Goal: Task Accomplishment & Management: Complete application form

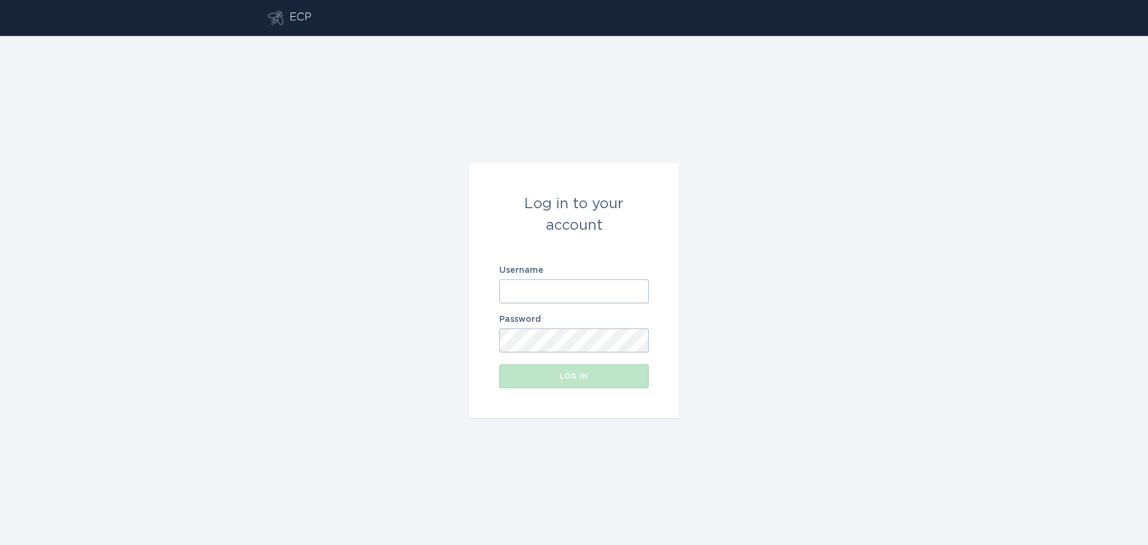
drag, startPoint x: 389, startPoint y: 0, endPoint x: 660, endPoint y: 69, distance: 280.1
click at [660, 69] on div "Log in to your account Username Password Log in" at bounding box center [574, 290] width 1148 height 509
click at [459, 258] on div "Log in to your account Username Password Log in" at bounding box center [574, 290] width 1148 height 509
click at [524, 283] on input "Username" at bounding box center [573, 291] width 149 height 24
paste input "[EMAIL_ADDRESS][DOMAIN_NAME]"
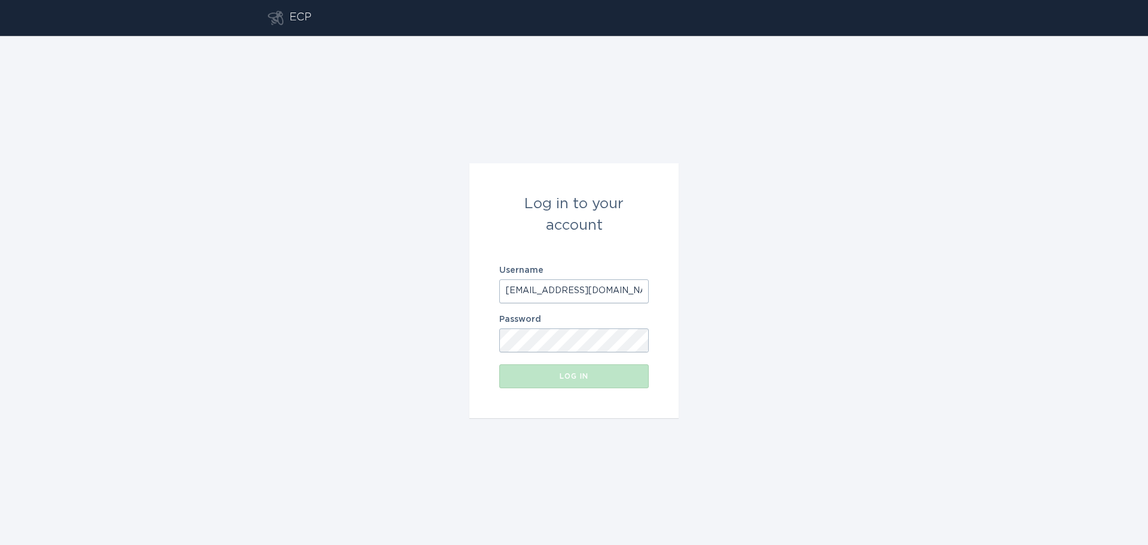
type input "[EMAIL_ADDRESS][DOMAIN_NAME]"
click at [533, 371] on button "Log in" at bounding box center [573, 376] width 149 height 24
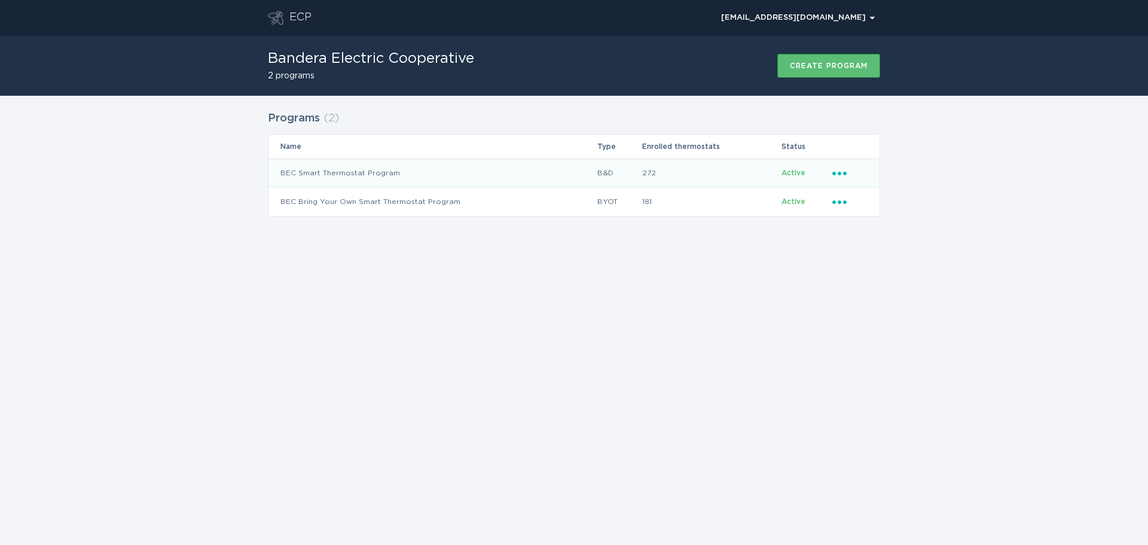
click at [831, 171] on td "Active" at bounding box center [806, 172] width 51 height 29
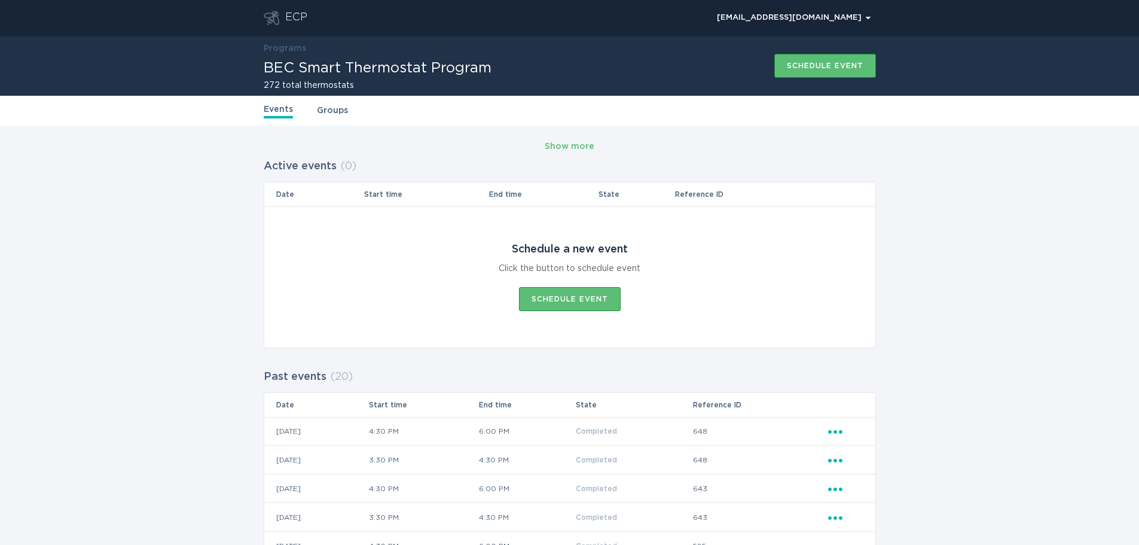
click at [288, 47] on link "Programs" at bounding box center [285, 48] width 42 height 8
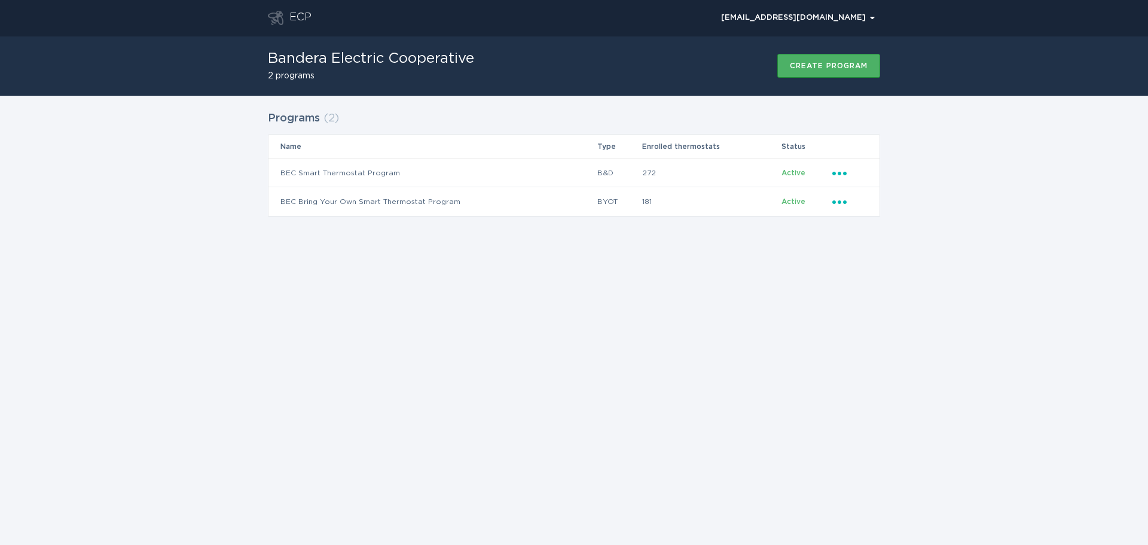
click at [831, 65] on div "Create program" at bounding box center [829, 65] width 78 height 7
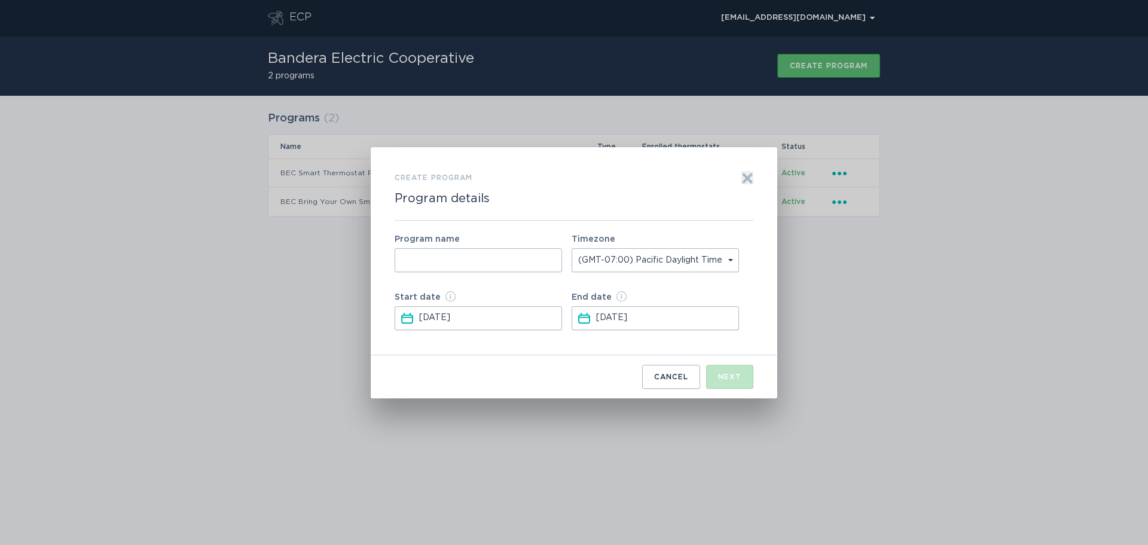
click at [472, 257] on input "Form to create a program" at bounding box center [478, 260] width 167 height 24
type input "Test Program"
click at [733, 258] on select "(GMT-07:00) Pacific Daylight Time (GMT-06:00) Mountain Daylight Time (GMT-05:00…" at bounding box center [655, 260] width 167 height 24
select select "America/[GEOGRAPHIC_DATA]"
click at [572, 248] on select "(GMT-07:00) Pacific Daylight Time (GMT-06:00) Mountain Daylight Time (GMT-05:00…" at bounding box center [655, 260] width 167 height 24
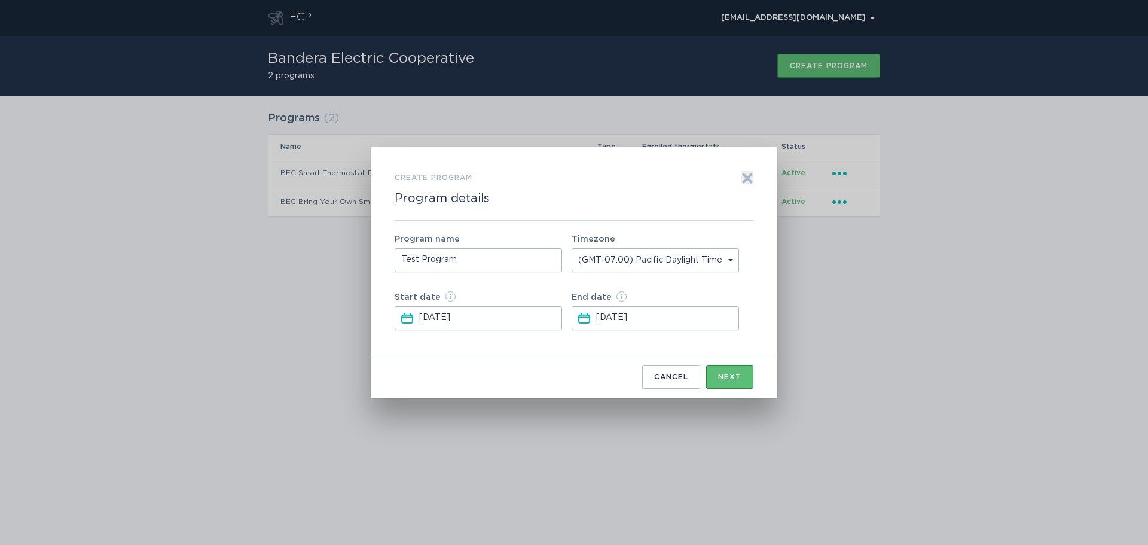
click at [489, 322] on input "[DATE]" at bounding box center [489, 318] width 141 height 23
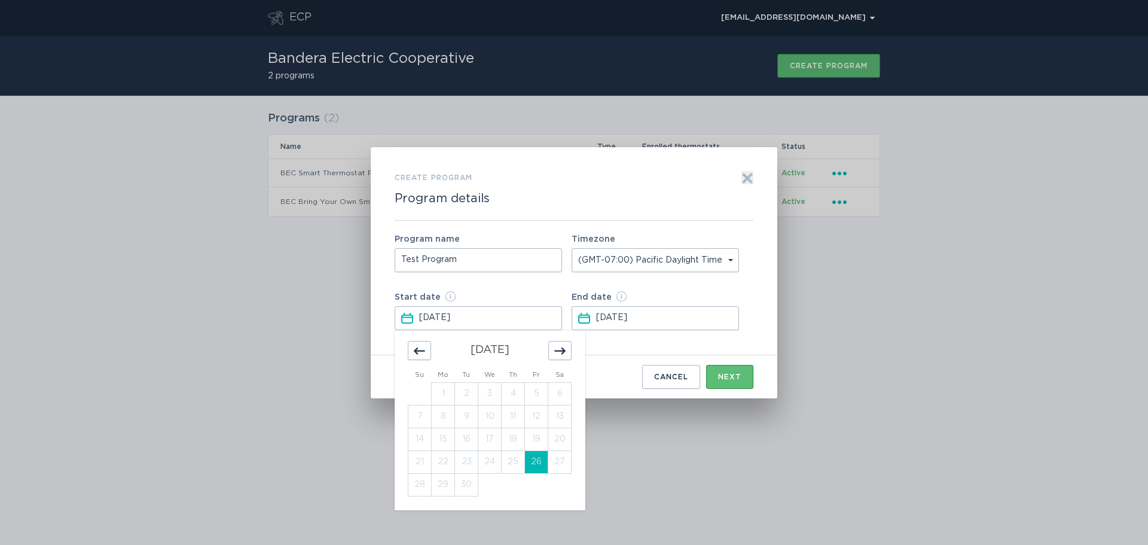
click at [563, 354] on icon "Move forward to switch to the next month." at bounding box center [559, 350] width 11 height 11
click at [489, 393] on td "1" at bounding box center [489, 393] width 23 height 23
type input "[DATE]"
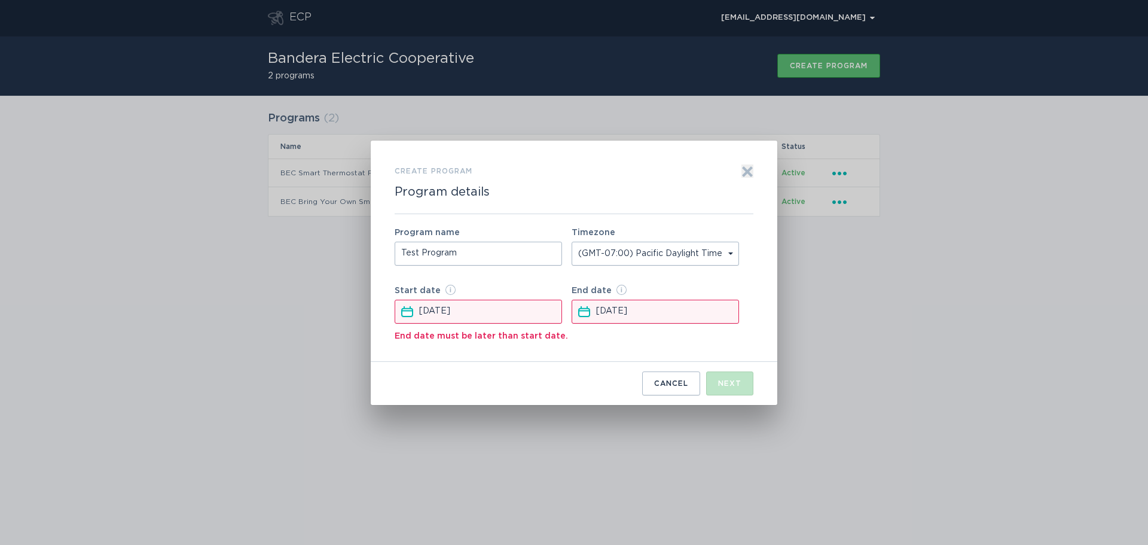
click at [672, 312] on input "[DATE]" at bounding box center [666, 311] width 141 height 23
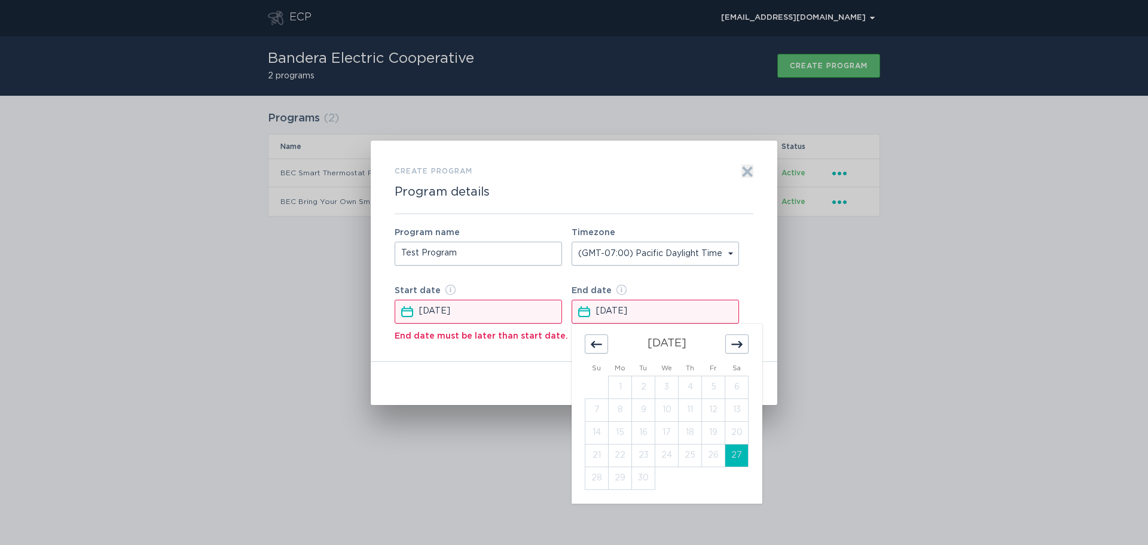
click at [743, 341] on div "Move forward to switch to the next month." at bounding box center [736, 343] width 23 height 19
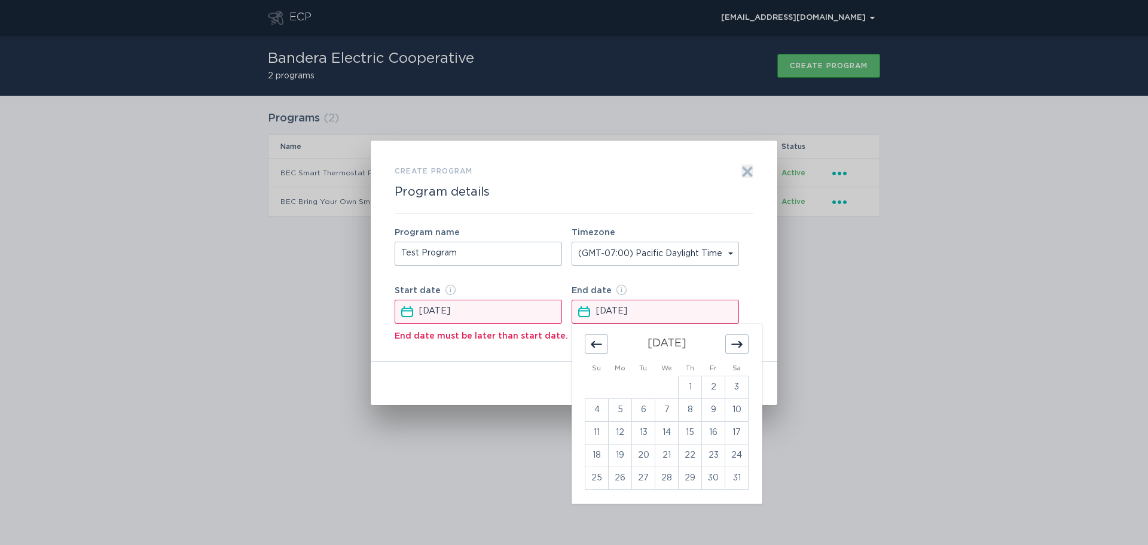
click at [743, 341] on div "Move forward to switch to the next month." at bounding box center [736, 343] width 23 height 19
click at [669, 461] on td "25" at bounding box center [666, 455] width 23 height 23
type input "[DATE]"
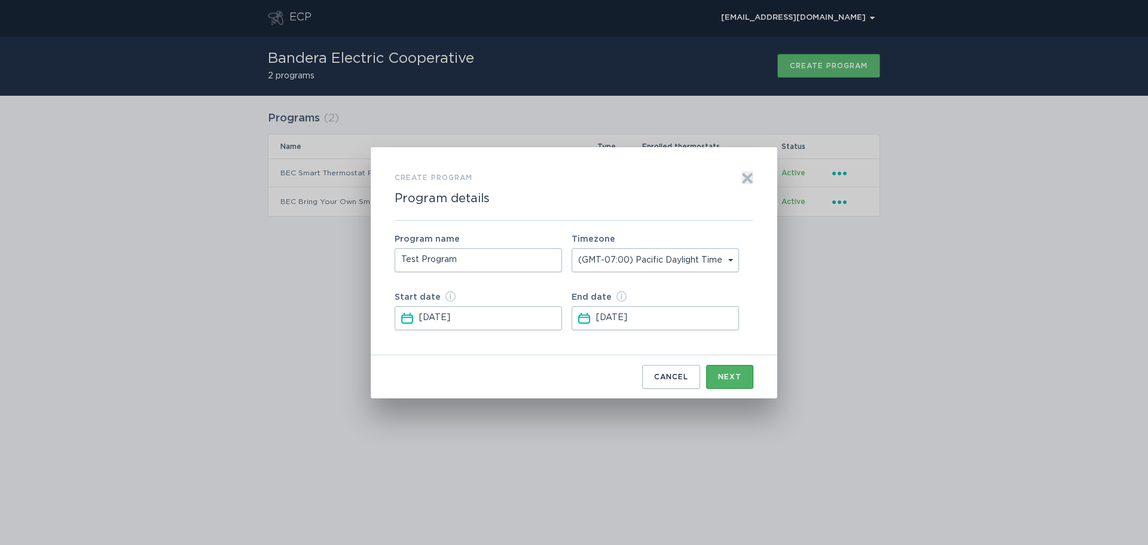
click at [724, 374] on div "Next" at bounding box center [729, 376] width 23 height 7
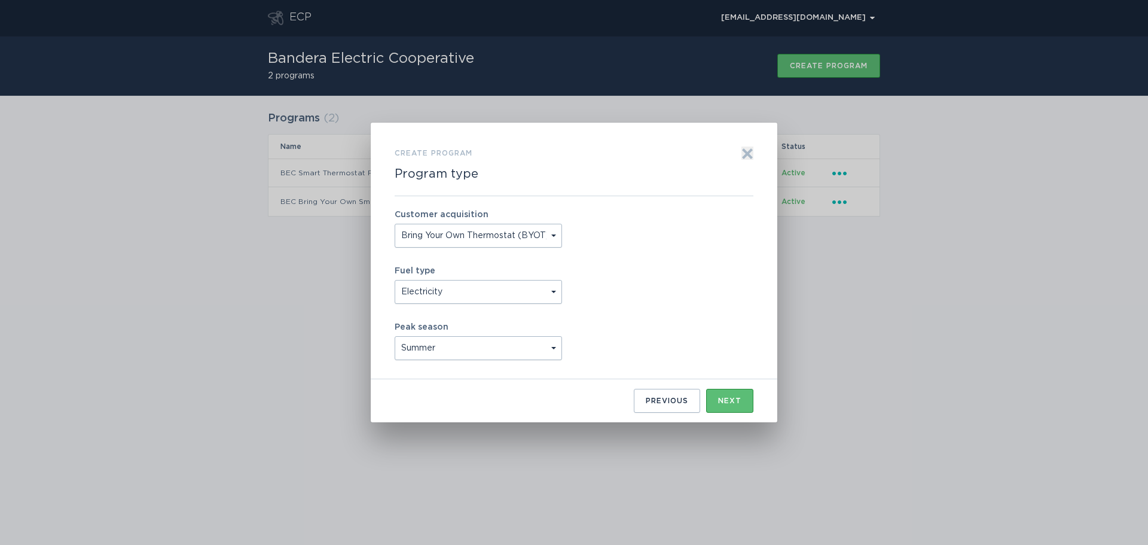
click at [551, 236] on select "Bring Your Own Thermostat (BYOT) Buy and [PERSON_NAME] (B&D)" at bounding box center [478, 236] width 167 height 24
click at [395, 224] on select "Bring Your Own Thermostat (BYOT) Buy and [PERSON_NAME] (B&D)" at bounding box center [478, 236] width 167 height 24
click at [556, 290] on select "Electricity Natural Gas" at bounding box center [478, 292] width 167 height 24
click at [395, 280] on select "Electricity Natural Gas" at bounding box center [478, 292] width 167 height 24
click at [551, 350] on select "Summer Winter Year Round" at bounding box center [478, 348] width 167 height 24
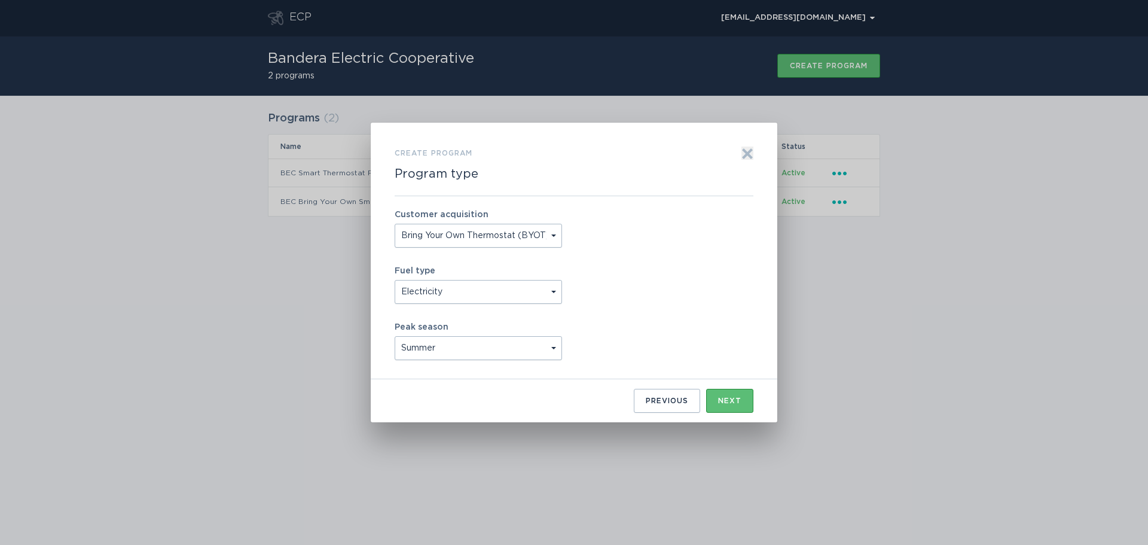
select select "year_round"
click at [395, 336] on select "Summer Winter Year Round" at bounding box center [478, 348] width 167 height 24
click at [734, 397] on div "Next" at bounding box center [729, 400] width 23 height 7
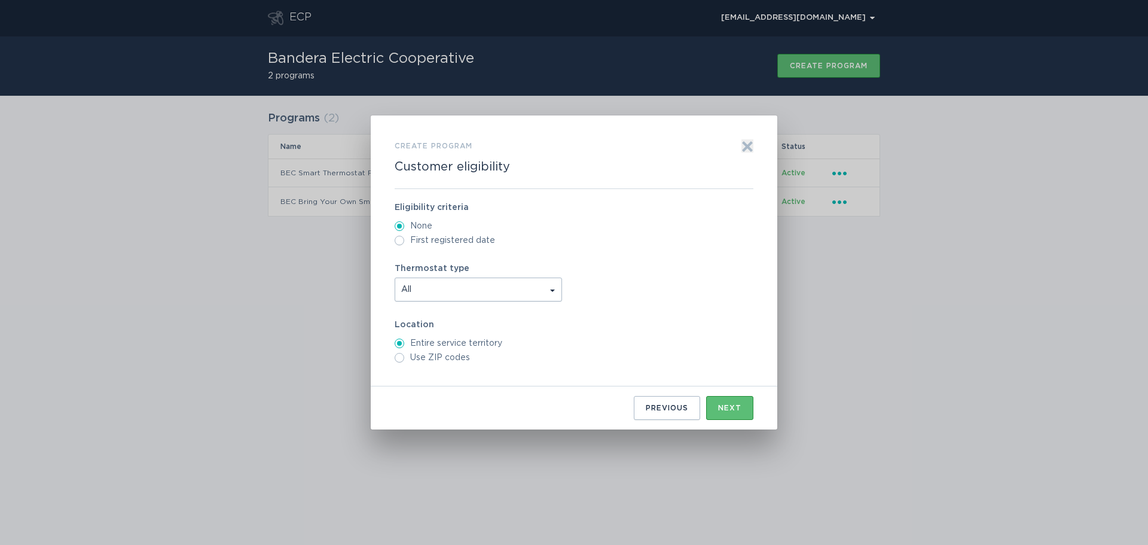
drag, startPoint x: 499, startPoint y: 240, endPoint x: 512, endPoint y: 237, distance: 13.4
click at [512, 237] on label "First registered date" at bounding box center [574, 241] width 359 height 10
click at [404, 237] on input "First registered date" at bounding box center [400, 241] width 10 height 10
radio input "true"
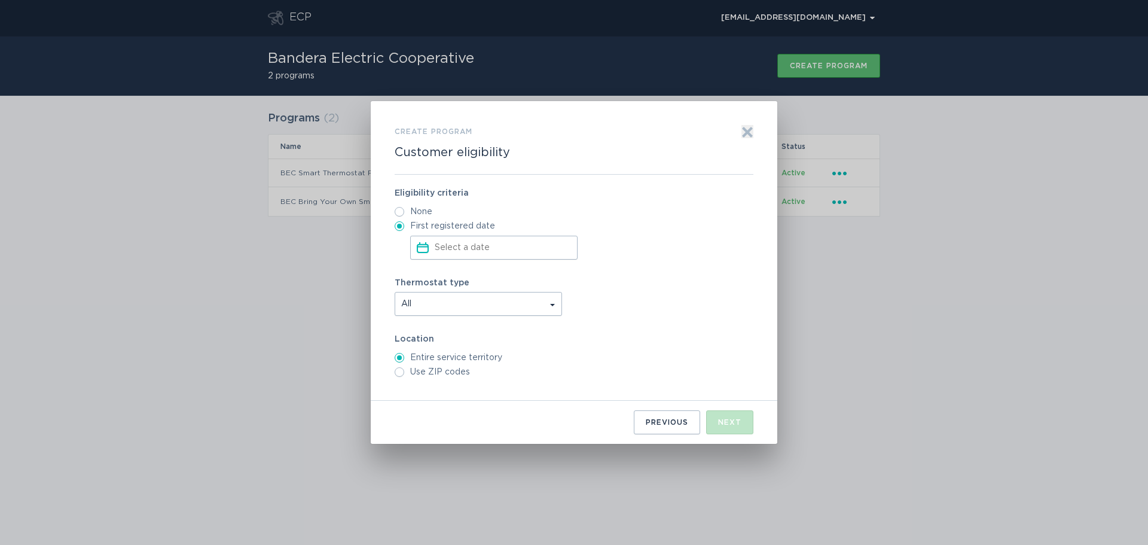
click at [399, 213] on input "None" at bounding box center [400, 212] width 10 height 10
radio input "true"
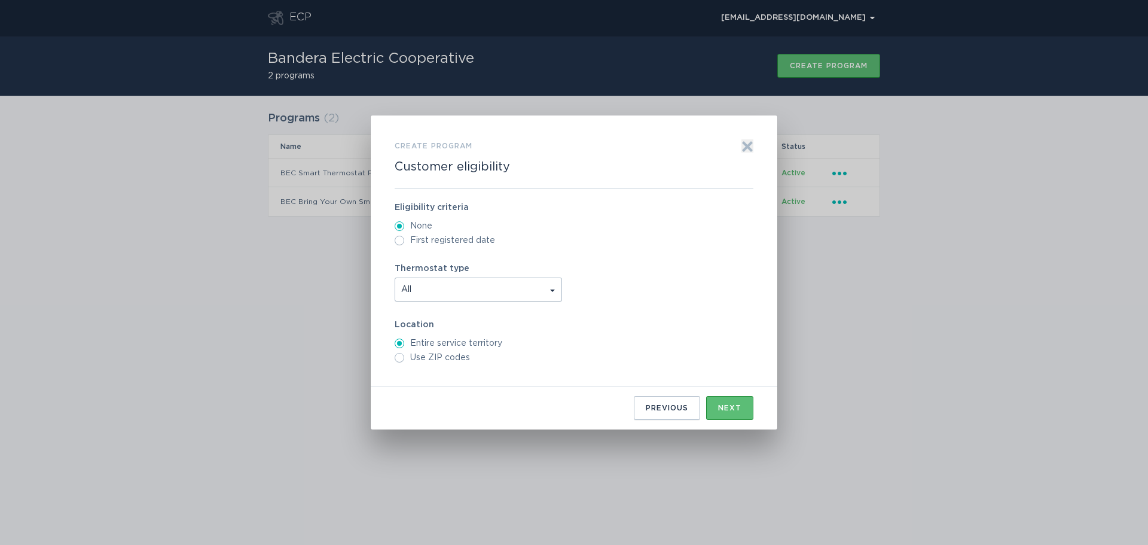
click at [546, 288] on span "All" at bounding box center [478, 289] width 166 height 23
click at [532, 289] on span "All" at bounding box center [478, 289] width 166 height 23
click at [742, 147] on icon "Exit" at bounding box center [748, 147] width 12 height 12
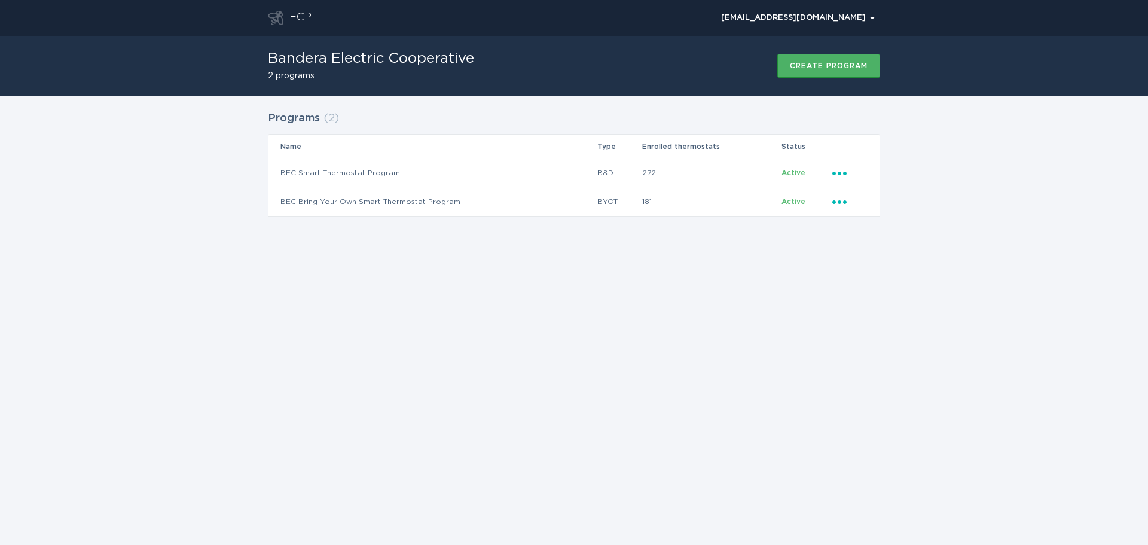
click at [831, 71] on button "Create program" at bounding box center [828, 66] width 103 height 24
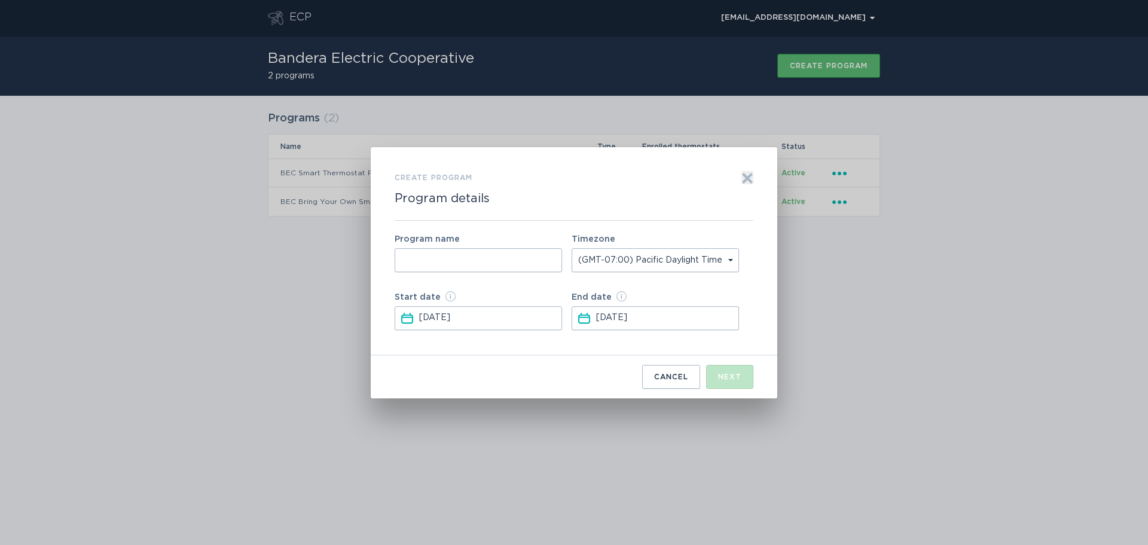
click at [444, 256] on input "Form to create a program" at bounding box center [478, 260] width 167 height 24
type input "Test"
click at [720, 378] on div "Next" at bounding box center [729, 376] width 23 height 7
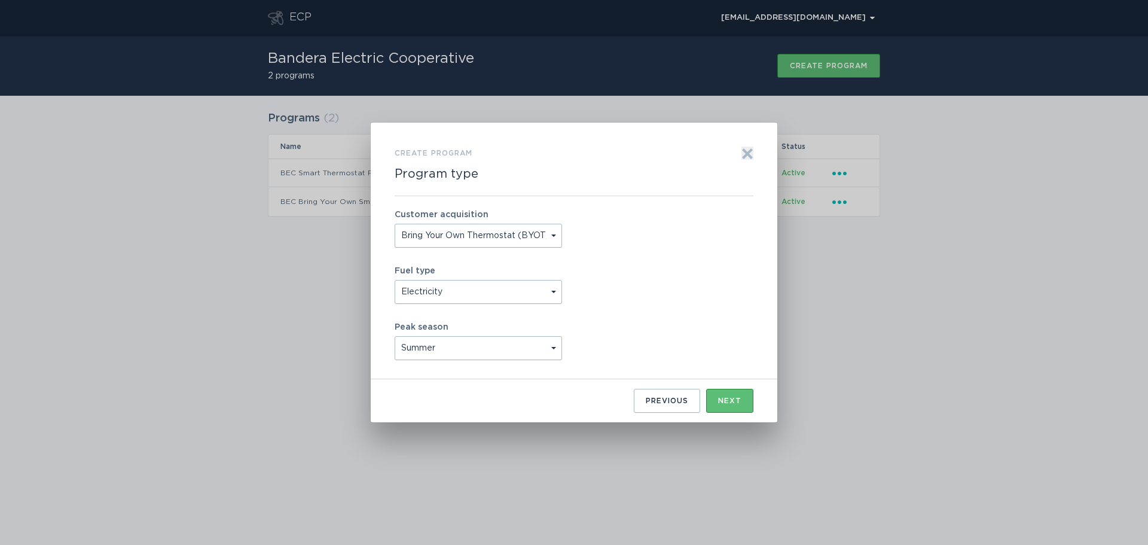
click at [524, 240] on select "Bring Your Own Thermostat (BYOT) Buy and [PERSON_NAME] (B&D)" at bounding box center [478, 236] width 167 height 24
click at [522, 289] on select "Electricity Natural Gas" at bounding box center [478, 292] width 167 height 24
click at [520, 349] on select "Summer Winter Year Round" at bounding box center [478, 348] width 167 height 24
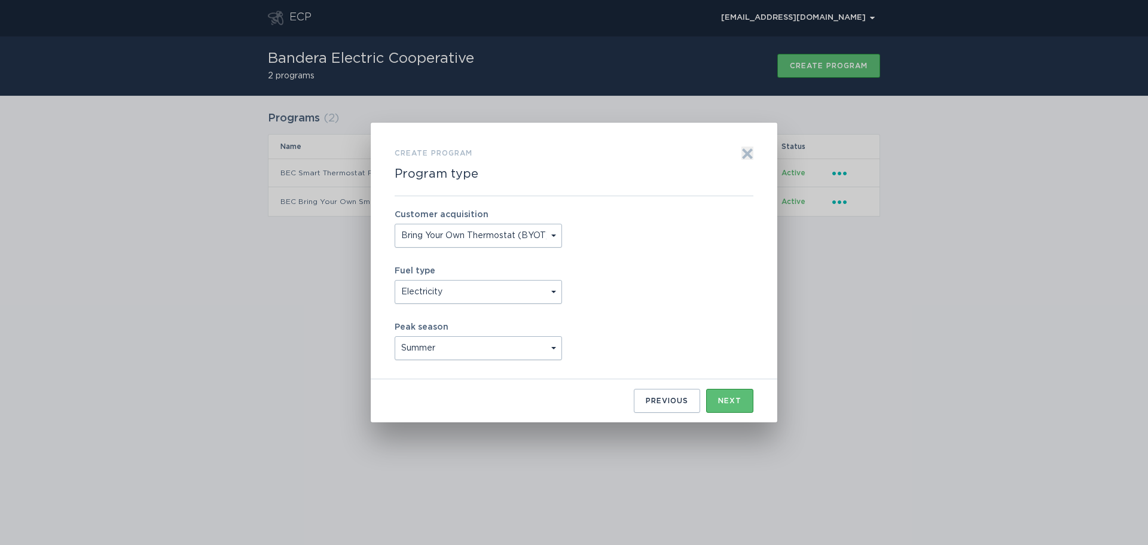
select select "year_round"
click at [395, 336] on select "Summer Winter Year Round" at bounding box center [478, 348] width 167 height 24
click at [739, 402] on div "Next" at bounding box center [729, 400] width 23 height 7
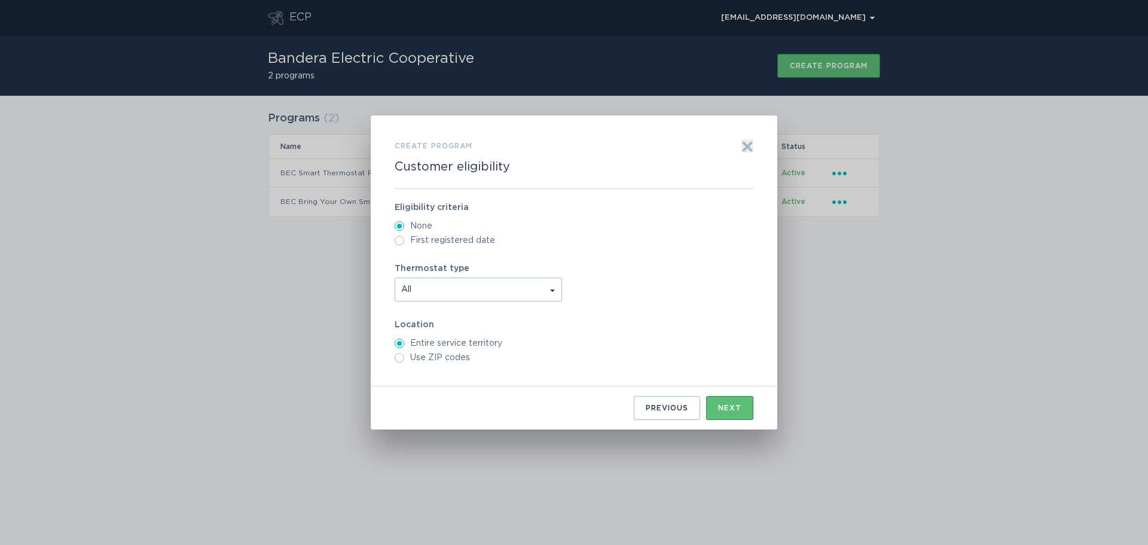
click at [475, 298] on span "All" at bounding box center [478, 289] width 166 height 23
click at [590, 291] on div "All All SmartThermostat with voice control ecobee 4 ecobee 3 lite ecobee 3" at bounding box center [574, 289] width 359 height 24
drag, startPoint x: 746, startPoint y: 143, endPoint x: 556, endPoint y: 258, distance: 222.1
click at [746, 143] on icon "Exit" at bounding box center [748, 147] width 12 height 12
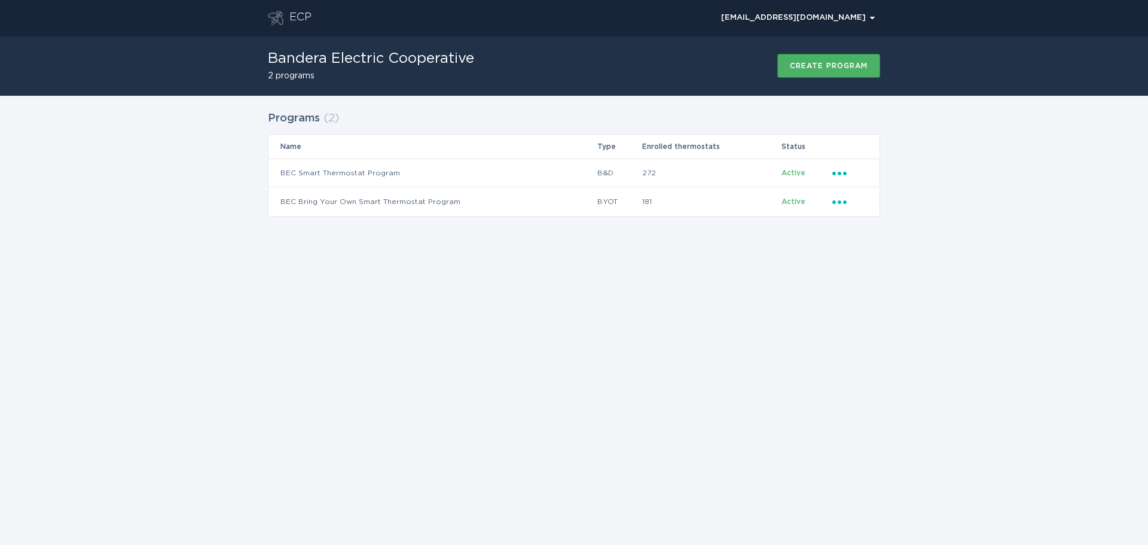
click at [831, 65] on div "Create program" at bounding box center [829, 65] width 78 height 7
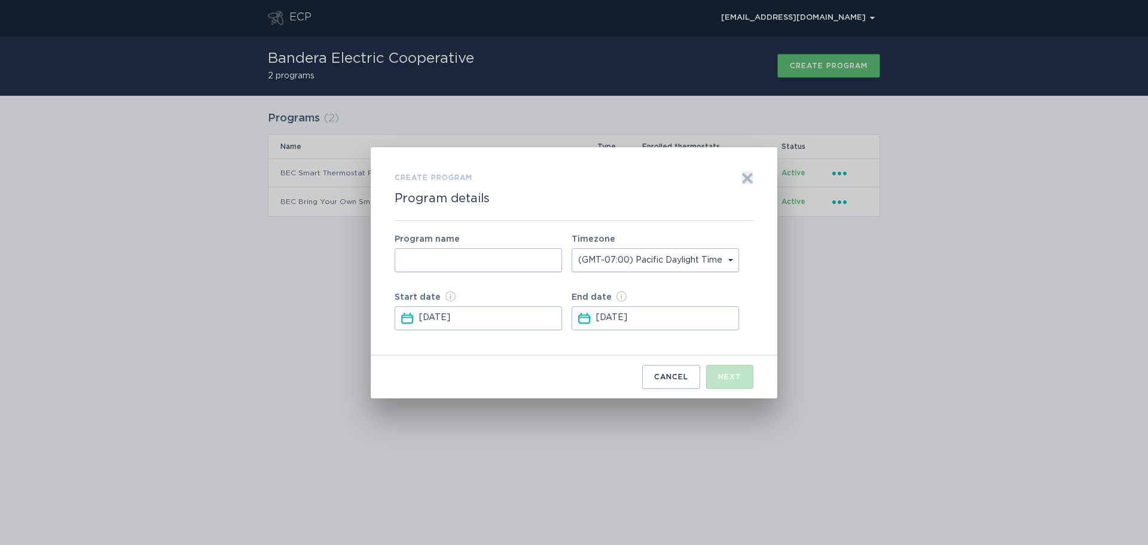
click at [486, 269] on input "Form to create a program" at bounding box center [478, 260] width 167 height 24
type input "Test"
click at [724, 373] on div "Next" at bounding box center [729, 376] width 23 height 7
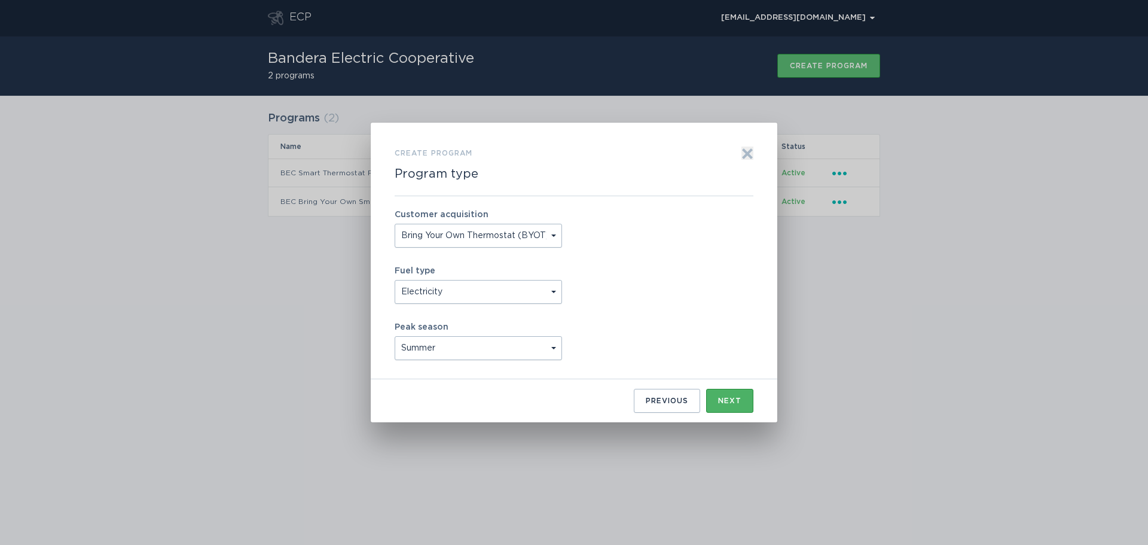
click at [725, 399] on div "Next" at bounding box center [729, 400] width 23 height 7
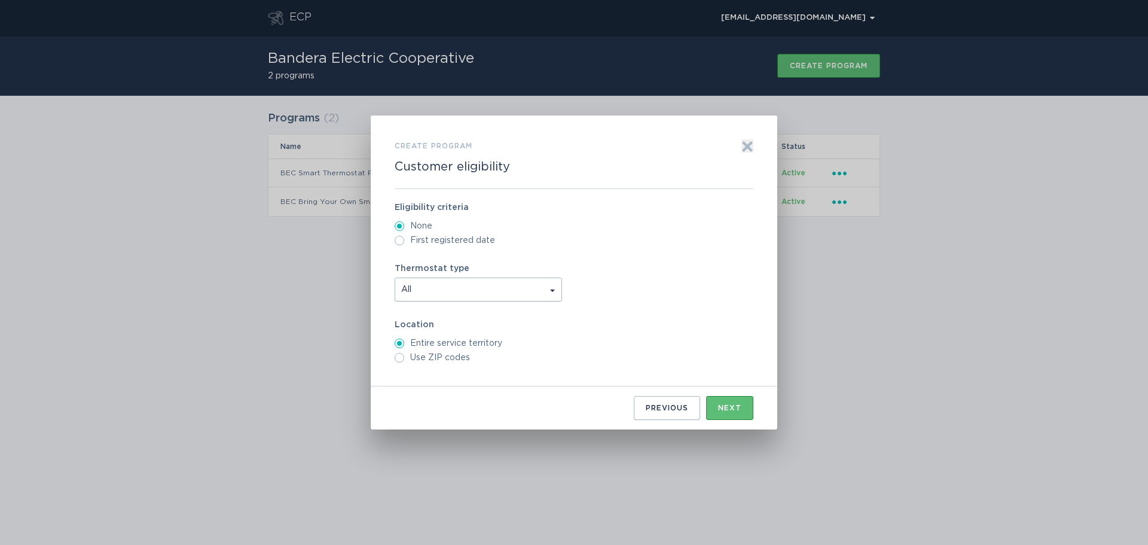
click at [402, 360] on input "Use ZIP codes" at bounding box center [400, 358] width 10 height 10
radio input "true"
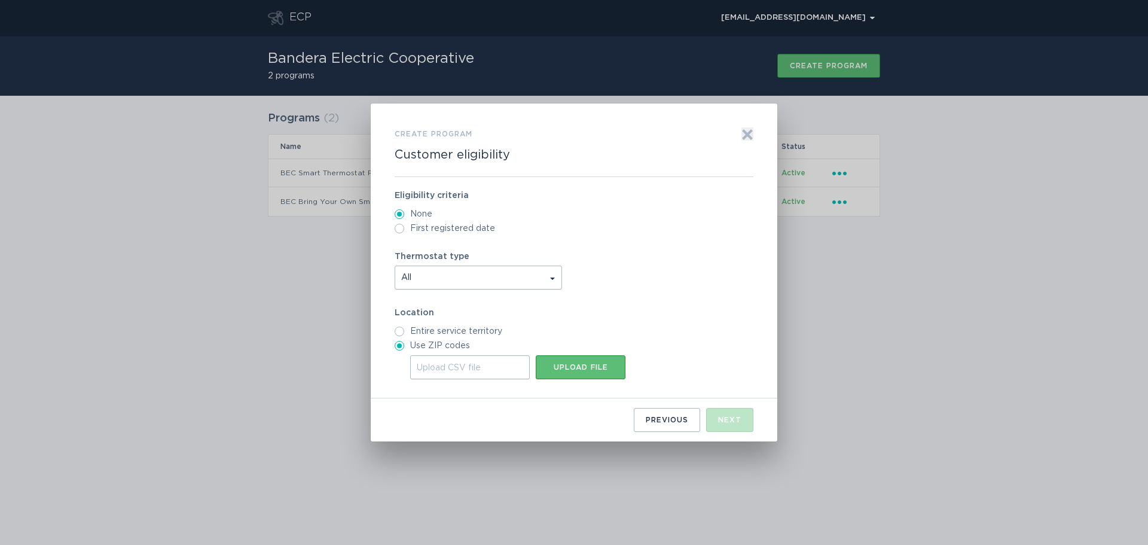
click at [450, 368] on div "Upload CSV file" at bounding box center [470, 367] width 120 height 24
click at [410, 355] on input "Upload CSV file Upload file" at bounding box center [410, 355] width 0 height 0
click at [398, 332] on input "Entire service territory" at bounding box center [400, 331] width 10 height 10
radio input "true"
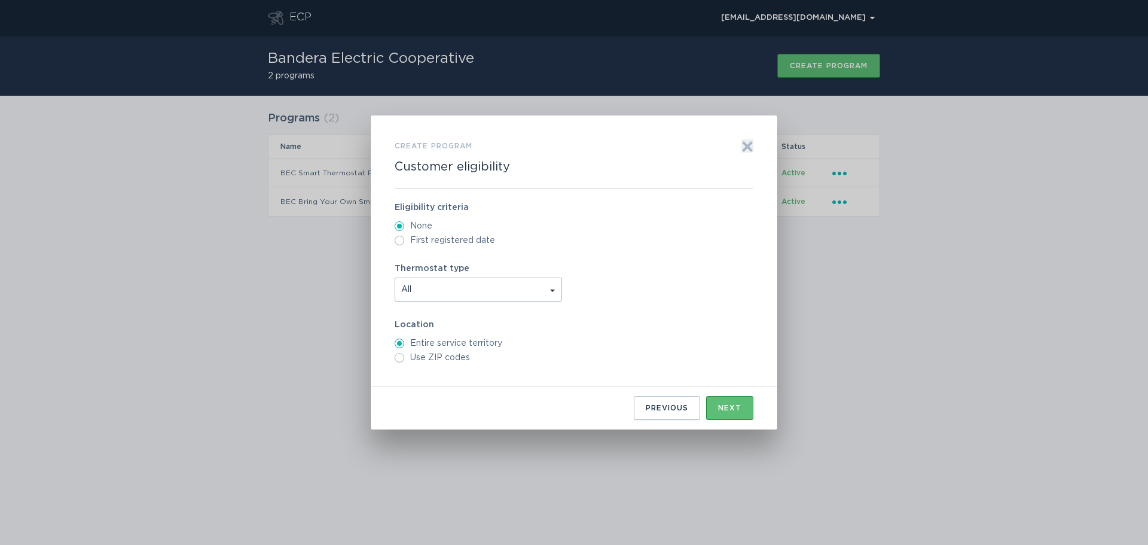
click at [440, 360] on label "Use ZIP codes" at bounding box center [574, 358] width 359 height 10
click at [404, 360] on input "Use ZIP codes" at bounding box center [400, 358] width 10 height 10
radio input "true"
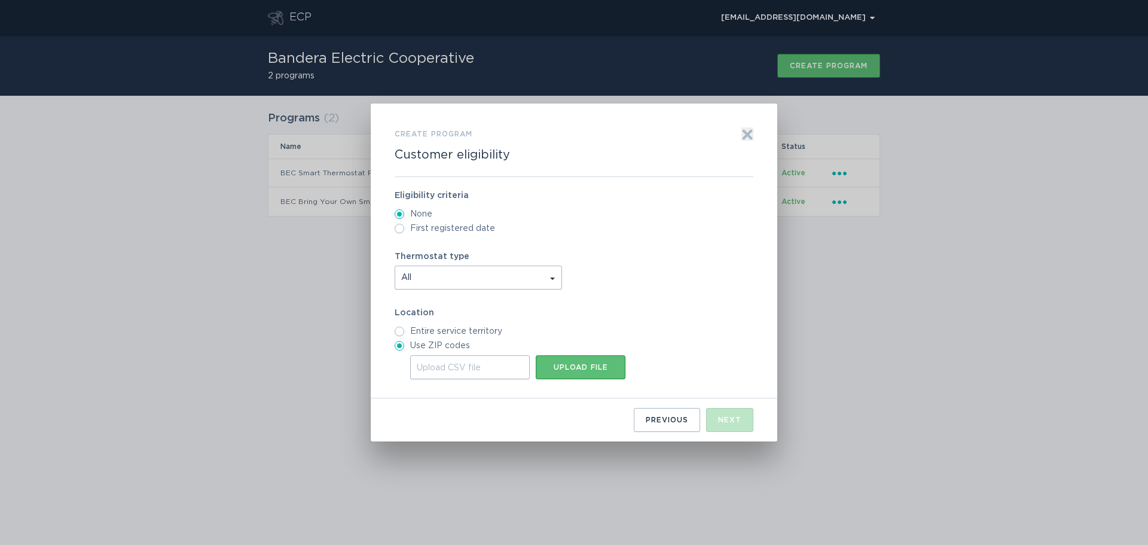
click at [415, 336] on label "Entire service territory" at bounding box center [574, 331] width 359 height 10
click at [404, 336] on input "Entire service territory" at bounding box center [400, 331] width 10 height 10
radio input "true"
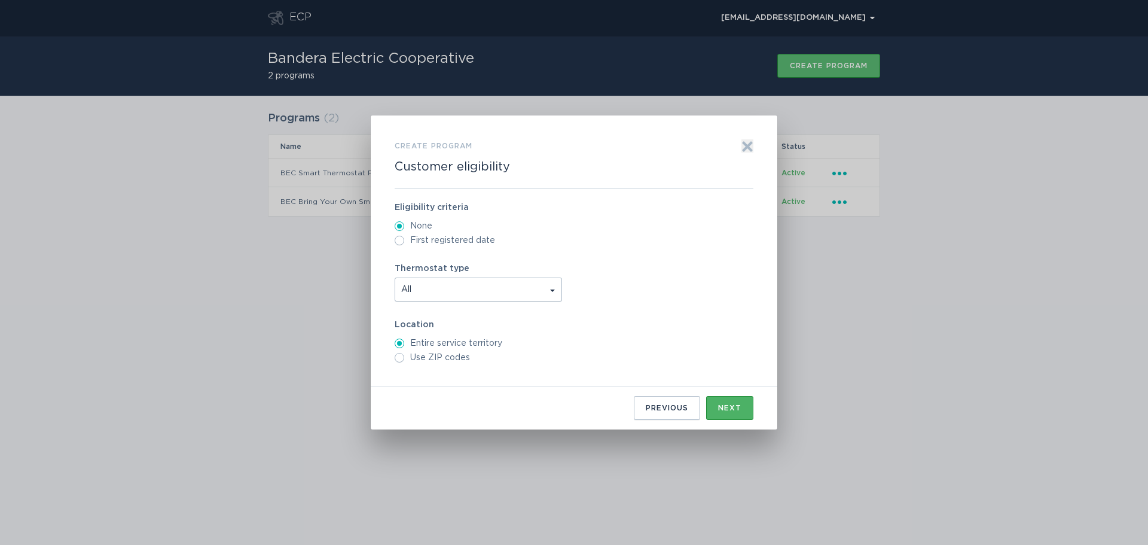
click at [733, 407] on div "Next" at bounding box center [729, 407] width 23 height 7
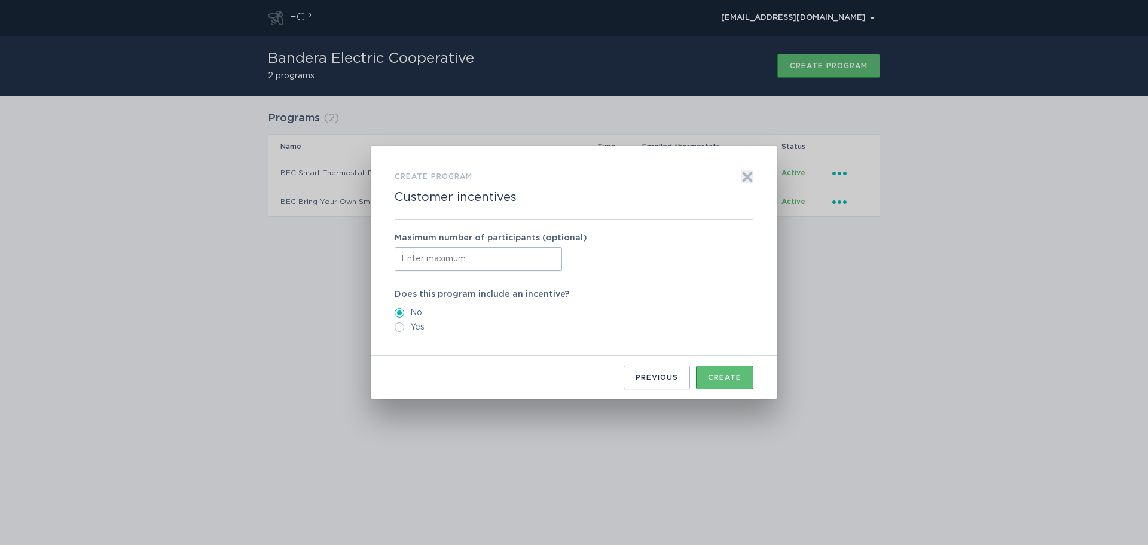
click at [496, 260] on input "Form to create a program" at bounding box center [478, 259] width 167 height 24
type input "500"
click at [630, 306] on div "Does this program include an incentive? No Yes" at bounding box center [574, 311] width 359 height 42
drag, startPoint x: 428, startPoint y: 258, endPoint x: 404, endPoint y: 260, distance: 24.6
click at [404, 260] on input "500" at bounding box center [478, 259] width 167 height 24
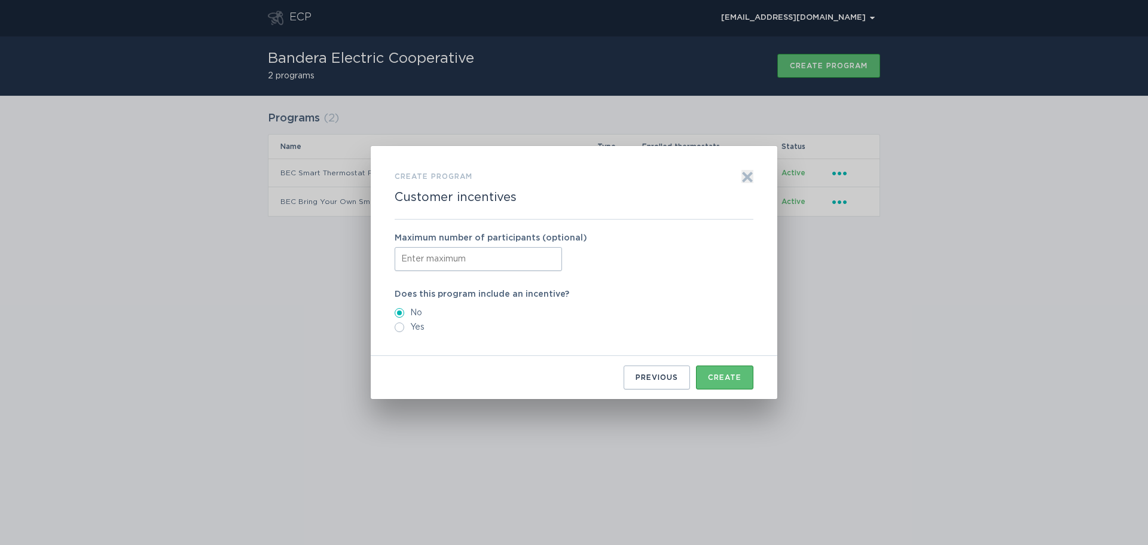
click at [401, 329] on input "Yes" at bounding box center [400, 327] width 10 height 10
radio input "true"
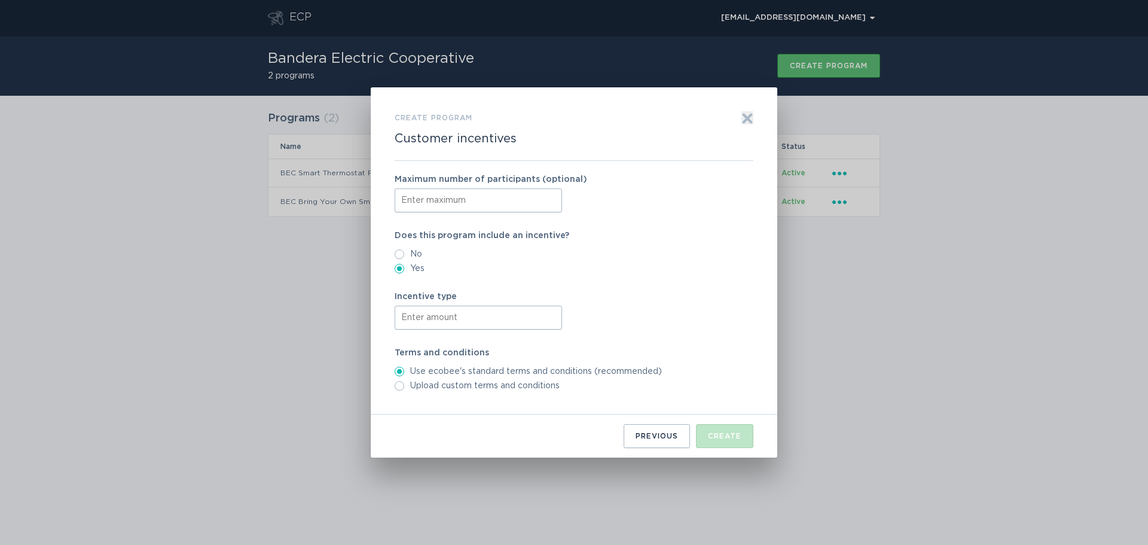
click at [508, 321] on input "Form to create a program" at bounding box center [478, 318] width 167 height 24
click at [481, 324] on input "Form to create a program" at bounding box center [478, 318] width 167 height 24
click at [631, 320] on div "Incentive type $50" at bounding box center [574, 310] width 359 height 37
drag, startPoint x: 463, startPoint y: 324, endPoint x: 395, endPoint y: 321, distance: 68.3
click at [395, 321] on input "$50" at bounding box center [478, 318] width 167 height 24
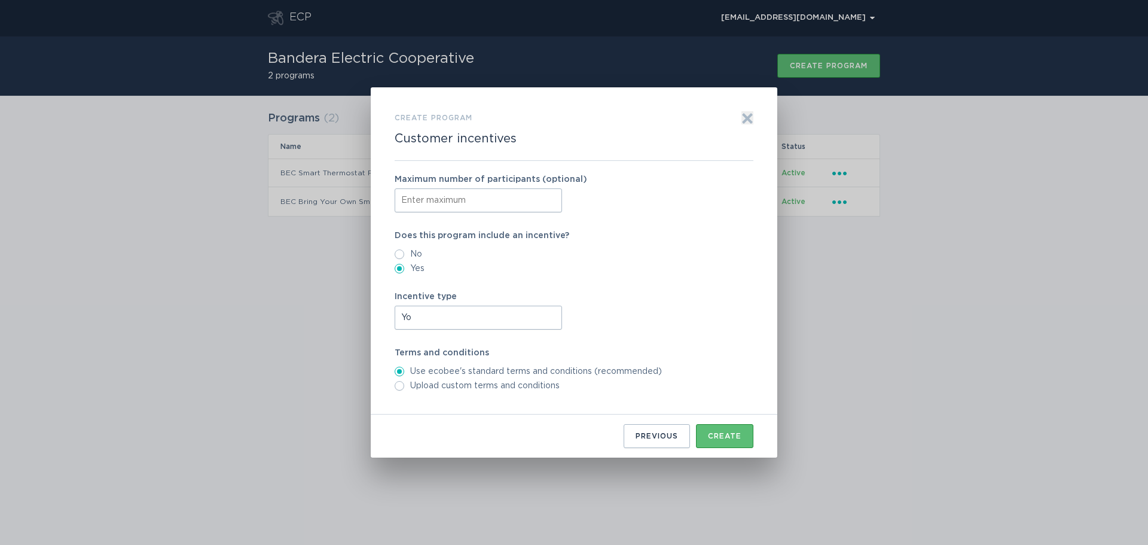
type input "Y"
type input "$"
type input "$50 for enrolling and $25 annually"
click at [401, 386] on input "Upload custom terms and conditions" at bounding box center [400, 386] width 10 height 10
radio input "true"
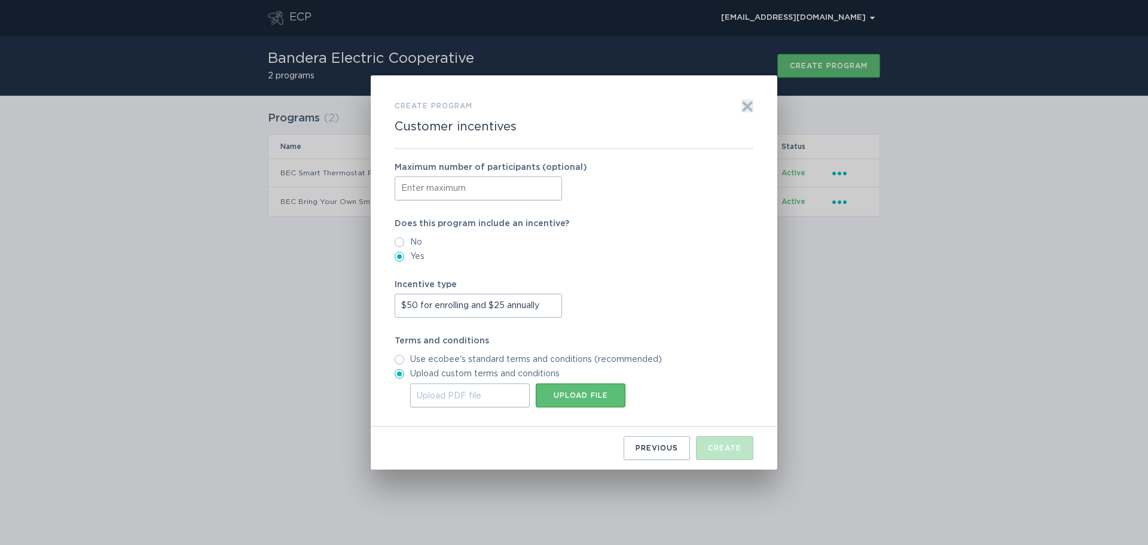
click at [401, 359] on input "Use ecobee's standard terms and conditions (recommended)" at bounding box center [400, 360] width 10 height 10
radio input "true"
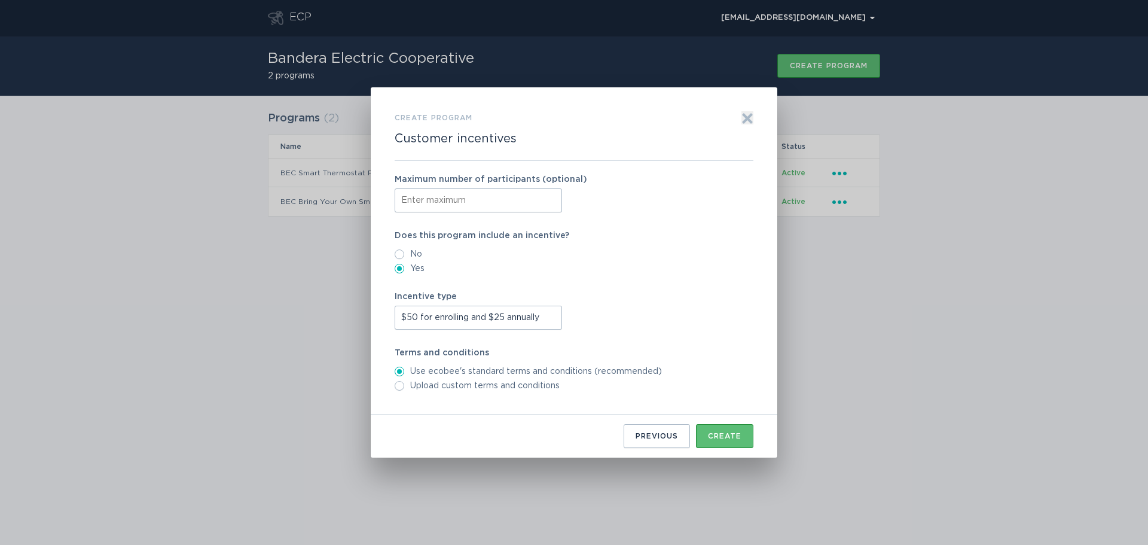
click at [672, 375] on label "Use ecobee's standard terms and conditions (recommended)" at bounding box center [574, 372] width 359 height 10
click at [404, 375] on input "Use ecobee's standard terms and conditions (recommended)" at bounding box center [400, 372] width 10 height 10
click at [667, 373] on label "Use ecobee's standard terms and conditions (recommended)" at bounding box center [574, 372] width 359 height 10
click at [404, 373] on input "Use ecobee's standard terms and conditions (recommended)" at bounding box center [400, 372] width 10 height 10
drag, startPoint x: 675, startPoint y: 373, endPoint x: 642, endPoint y: 373, distance: 32.9
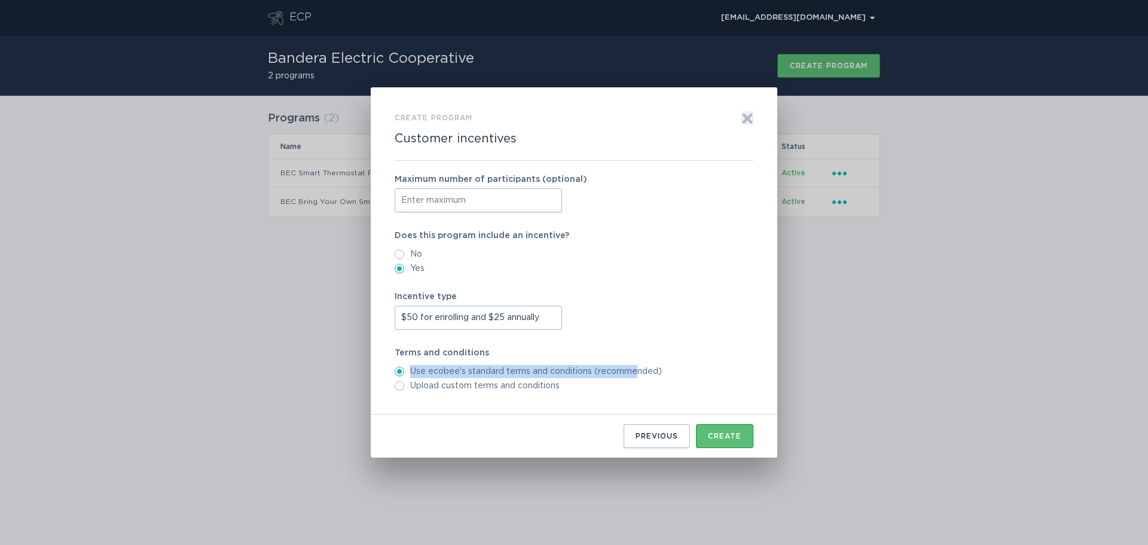
click at [642, 373] on label "Use ecobee's standard terms and conditions (recommended)" at bounding box center [574, 372] width 359 height 10
click at [404, 373] on input "Use ecobee's standard terms and conditions (recommended)" at bounding box center [400, 372] width 10 height 10
click at [399, 383] on input "Upload custom terms and conditions" at bounding box center [400, 386] width 10 height 10
radio input "true"
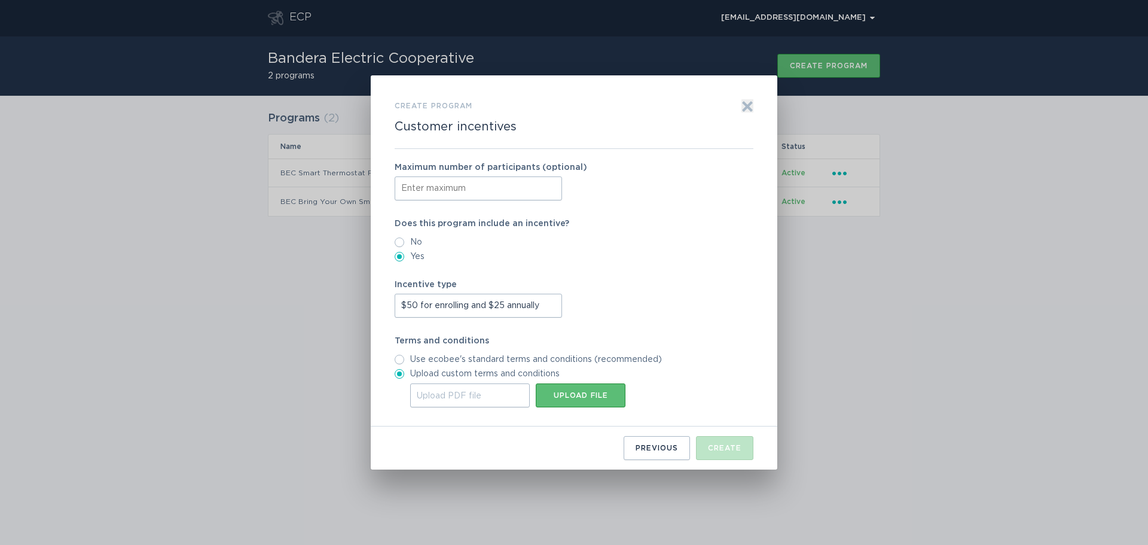
click at [399, 356] on input "Use ecobee's standard terms and conditions (recommended)" at bounding box center [400, 360] width 10 height 10
radio input "true"
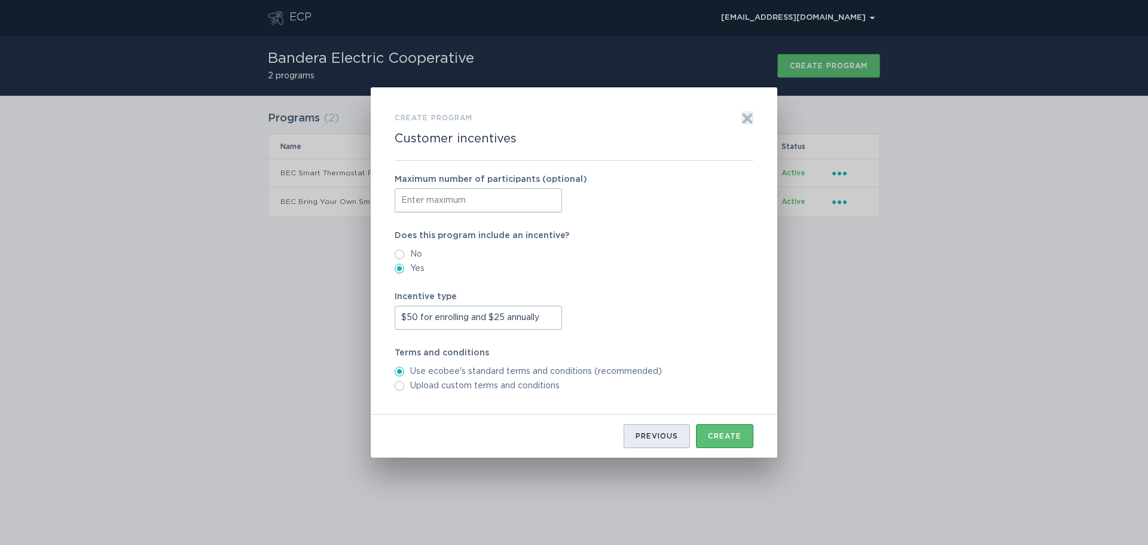
click at [663, 435] on div "Previous" at bounding box center [657, 435] width 42 height 7
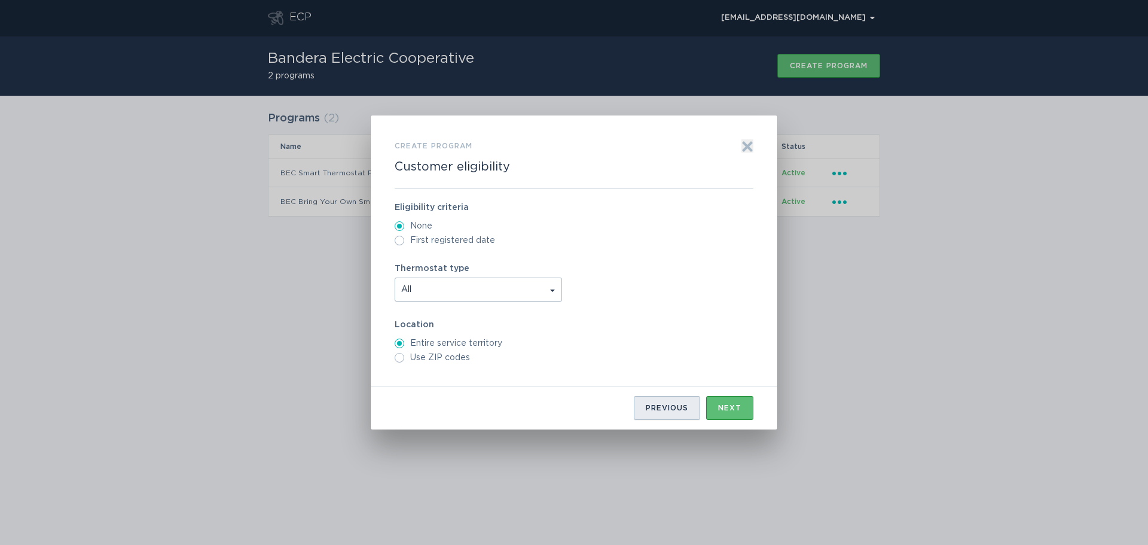
click at [660, 416] on button "Previous" at bounding box center [667, 408] width 66 height 24
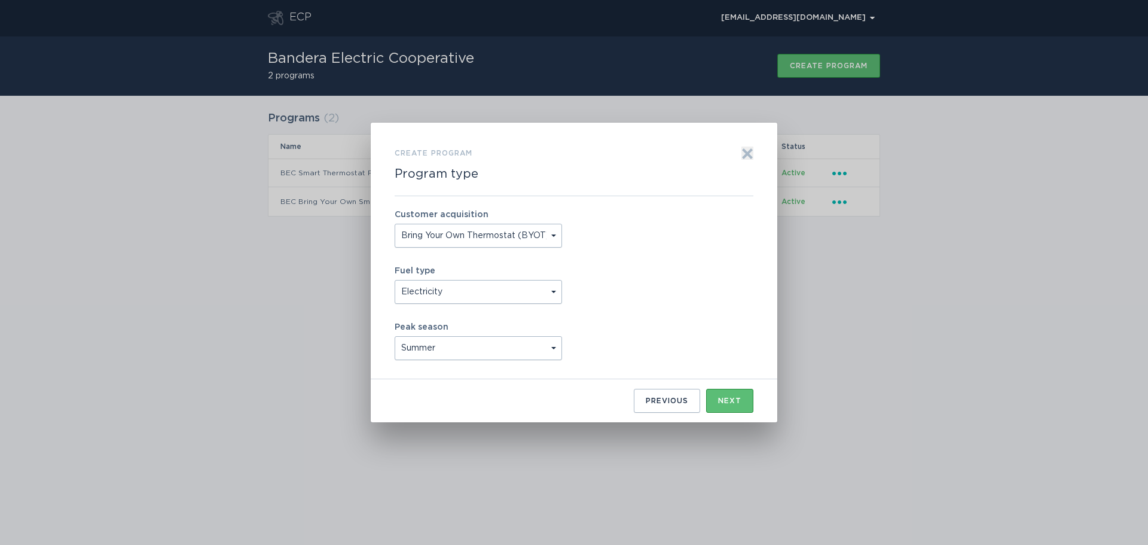
click at [538, 236] on select "Bring Your Own Thermostat (BYOT) Buy and [PERSON_NAME] (B&D)" at bounding box center [478, 236] width 167 height 24
click at [395, 224] on select "Bring Your Own Thermostat (BYOT) Buy and [PERSON_NAME] (B&D)" at bounding box center [478, 236] width 167 height 24
click at [501, 236] on select "Bring Your Own Thermostat (BYOT) Buy and [PERSON_NAME] (B&D)" at bounding box center [478, 236] width 167 height 24
select select "BRING_YOUR_OWN_THERMOSTAT"
click at [395, 224] on select "Bring Your Own Thermostat (BYOT) Buy and [PERSON_NAME] (B&D)" at bounding box center [478, 236] width 167 height 24
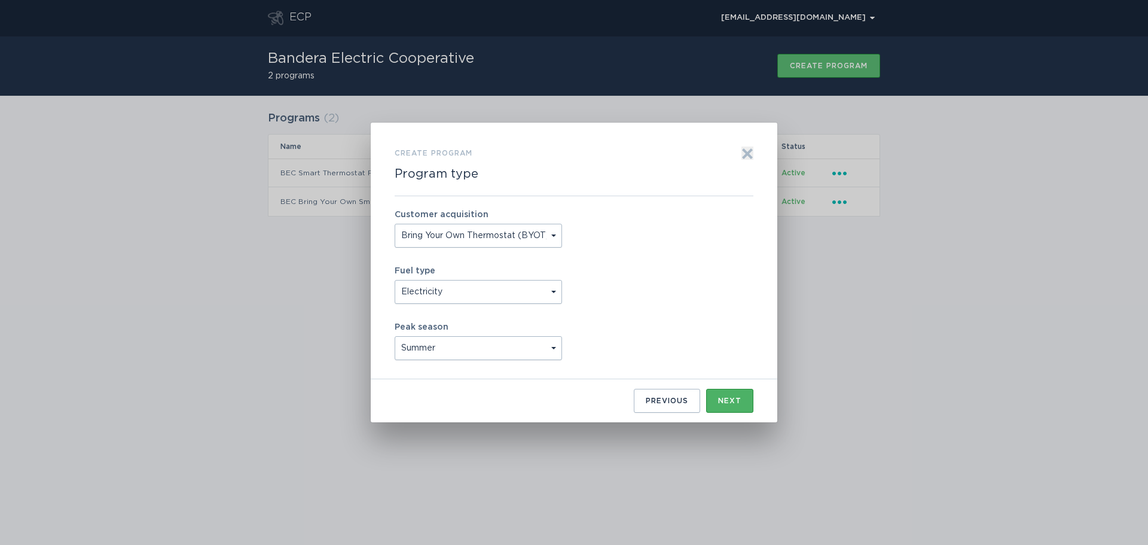
click at [719, 399] on div "Next" at bounding box center [729, 400] width 23 height 7
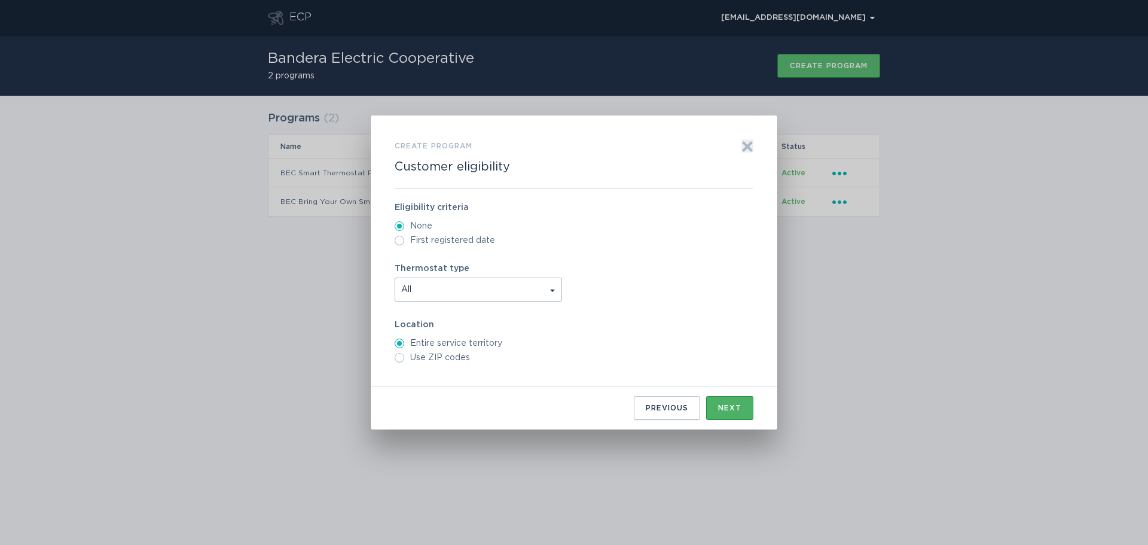
click at [721, 408] on div "Next" at bounding box center [729, 407] width 23 height 7
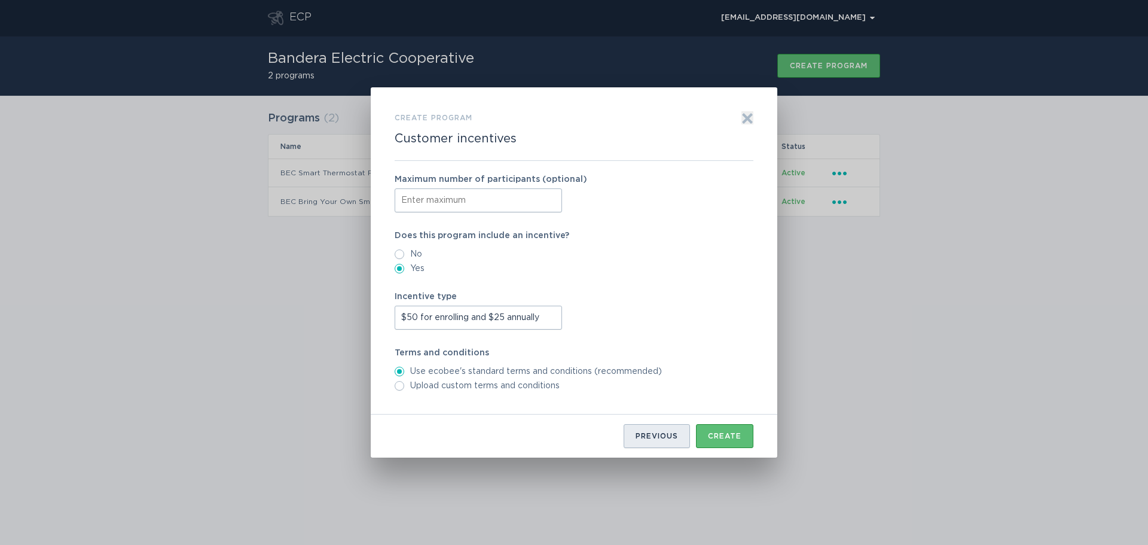
click at [638, 435] on div "Previous" at bounding box center [657, 435] width 42 height 7
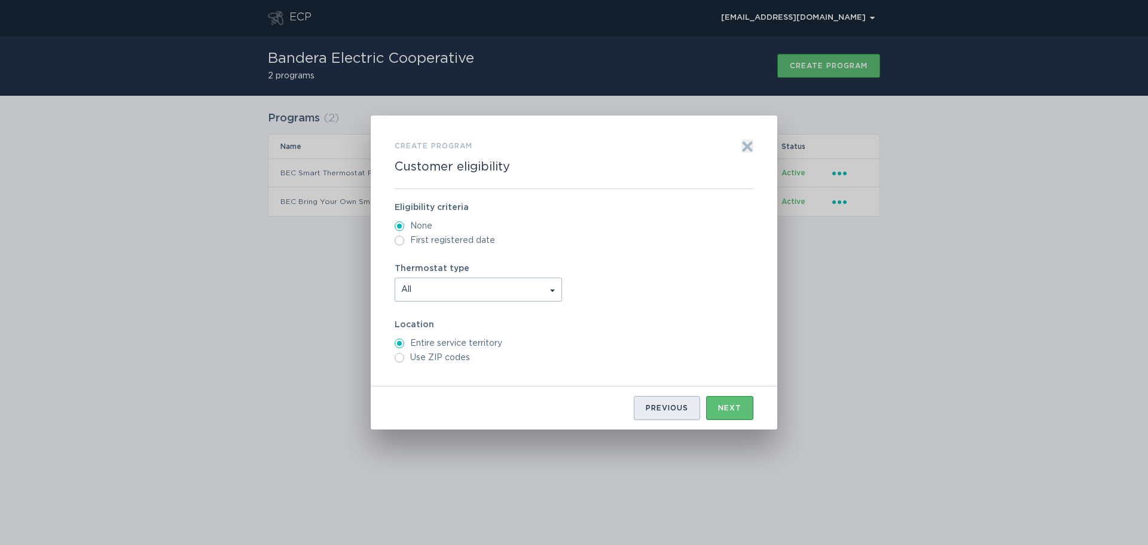
click at [648, 411] on div "Previous" at bounding box center [667, 407] width 42 height 7
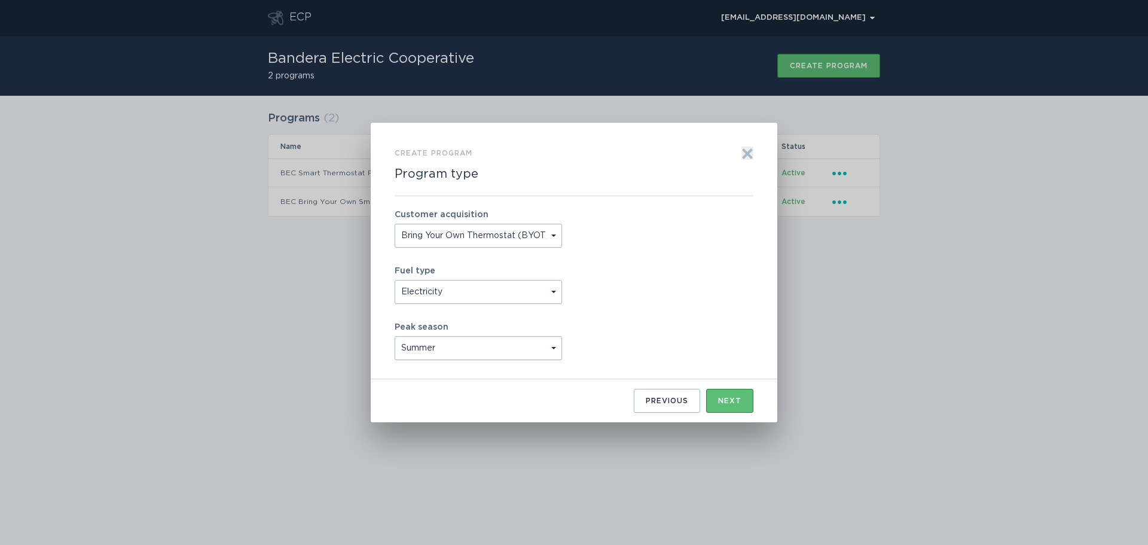
click at [481, 239] on select "Bring Your Own Thermostat (BYOT) Buy and [PERSON_NAME] (B&D)" at bounding box center [478, 236] width 167 height 24
select select "BUY_AND_DEPLOY"
click at [395, 224] on select "Bring Your Own Thermostat (BYOT) Buy and [PERSON_NAME] (B&D)" at bounding box center [478, 236] width 167 height 24
click at [750, 153] on icon "Exit" at bounding box center [748, 154] width 12 height 12
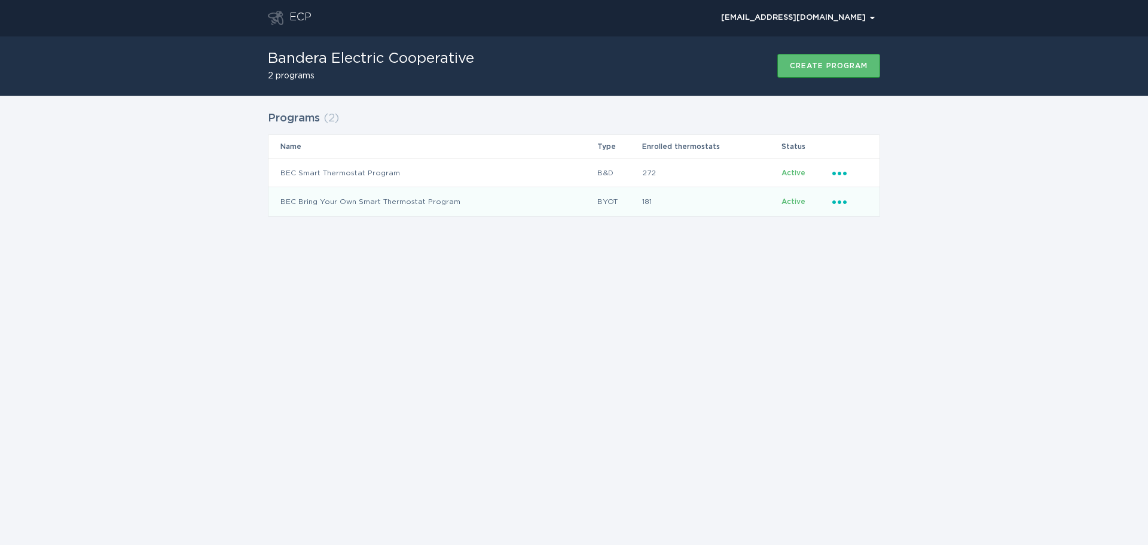
click at [515, 201] on td "BEC Bring Your Own Smart Thermostat Program" at bounding box center [432, 201] width 328 height 29
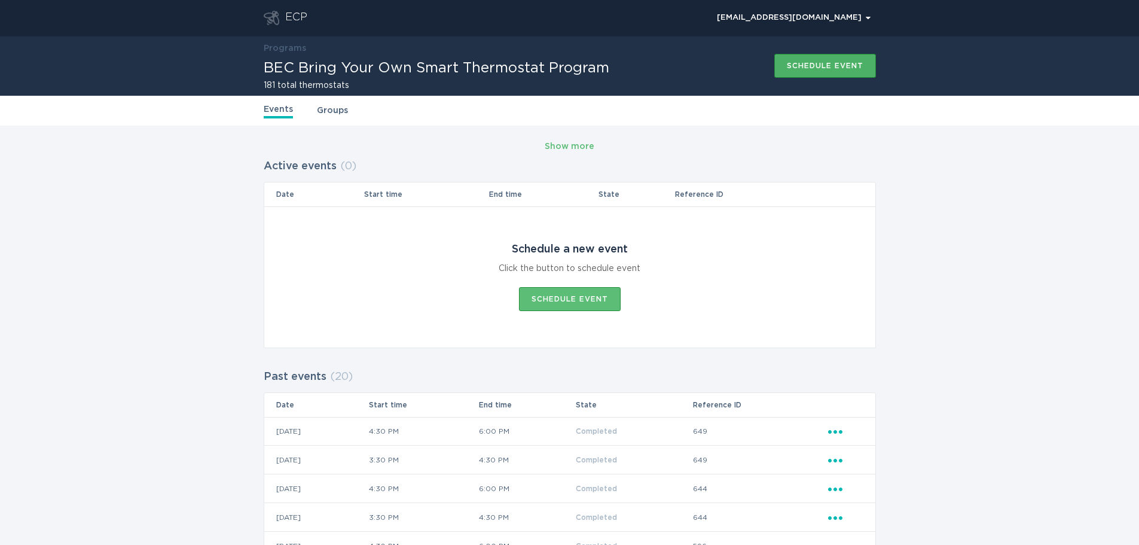
click at [838, 69] on div "Schedule event" at bounding box center [825, 65] width 77 height 7
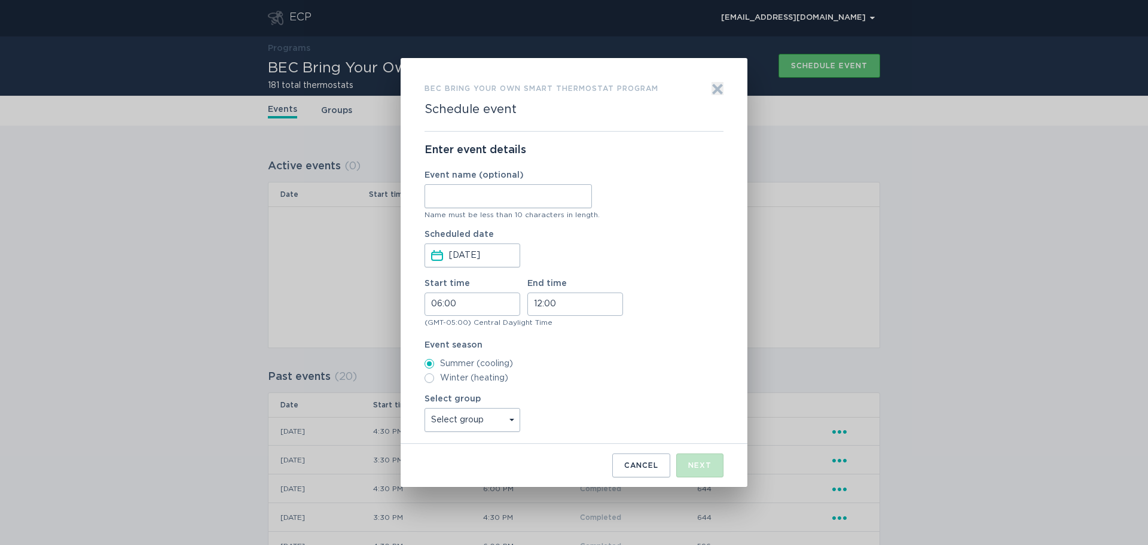
click at [489, 198] on input "Event name (optional)" at bounding box center [508, 196] width 167 height 24
drag, startPoint x: 522, startPoint y: 215, endPoint x: 550, endPoint y: 215, distance: 28.1
click at [550, 215] on div "Name must be less than 10 characters in length." at bounding box center [574, 214] width 299 height 7
click at [578, 223] on div "Enter event details Event name (optional) Name must be less than 10 characters …" at bounding box center [574, 288] width 299 height 312
click at [478, 260] on input "[DATE]" at bounding box center [483, 255] width 69 height 23
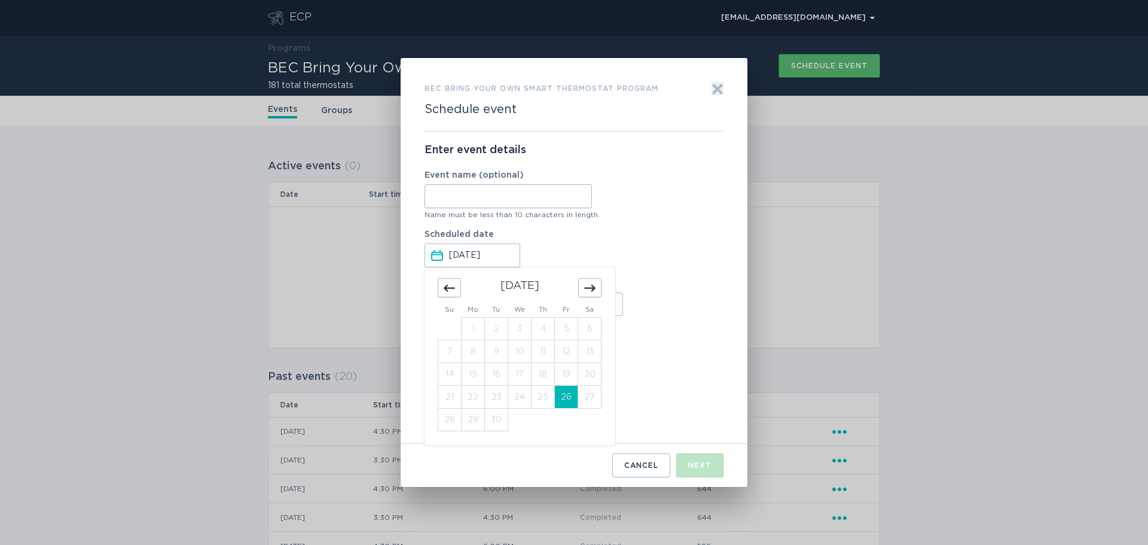
click at [593, 291] on icon "Move forward to switch to the next month." at bounding box center [590, 288] width 10 height 6
click at [517, 329] on td "1" at bounding box center [519, 329] width 23 height 23
type input "[DATE]"
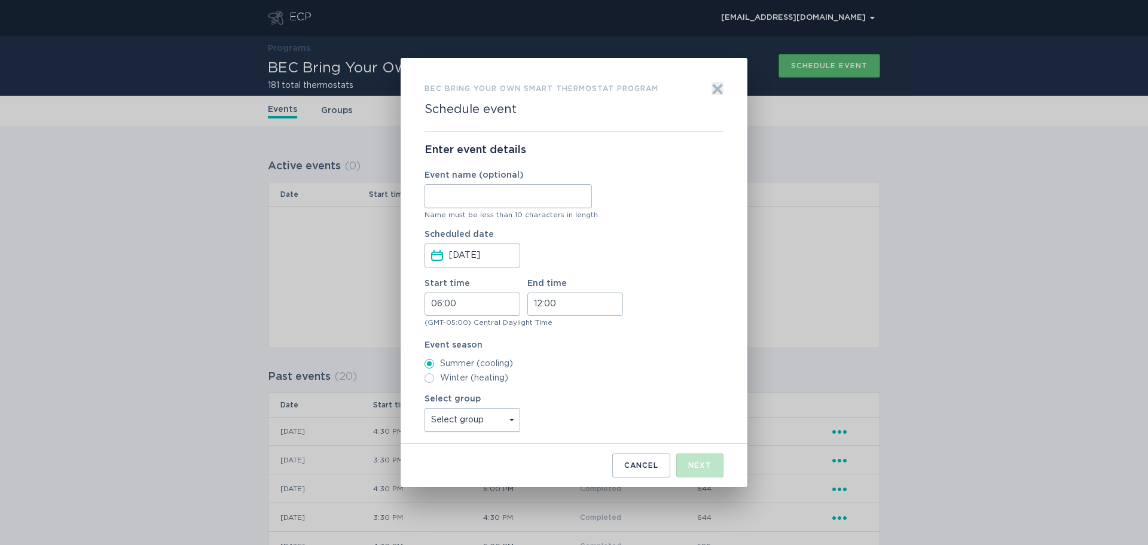
click at [485, 306] on input "06:00" at bounding box center [473, 303] width 96 height 23
click at [440, 346] on li "12" at bounding box center [441, 347] width 33 height 14
type input "12:00"
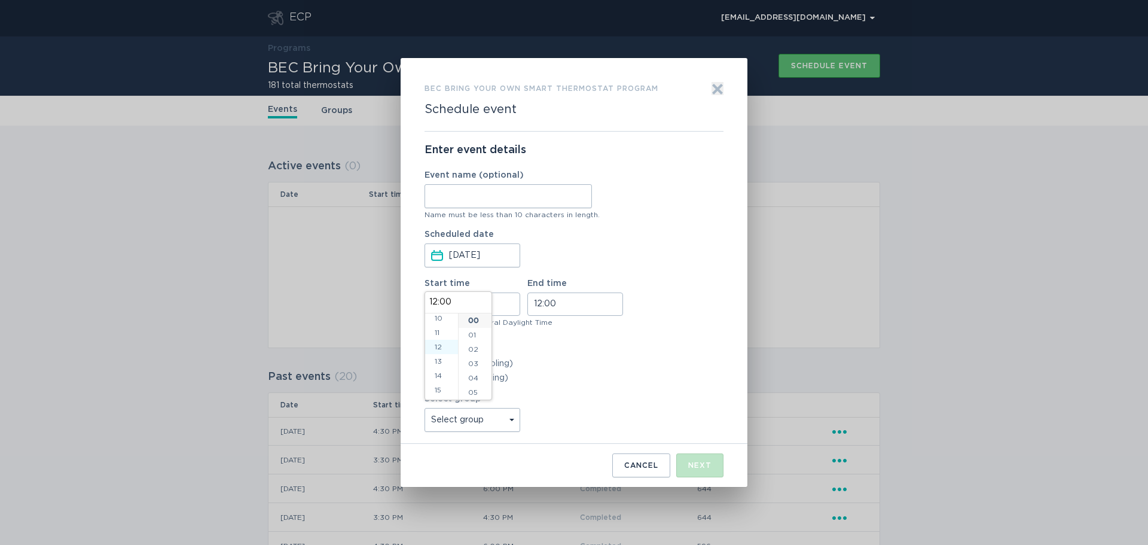
scroll to position [172, 0]
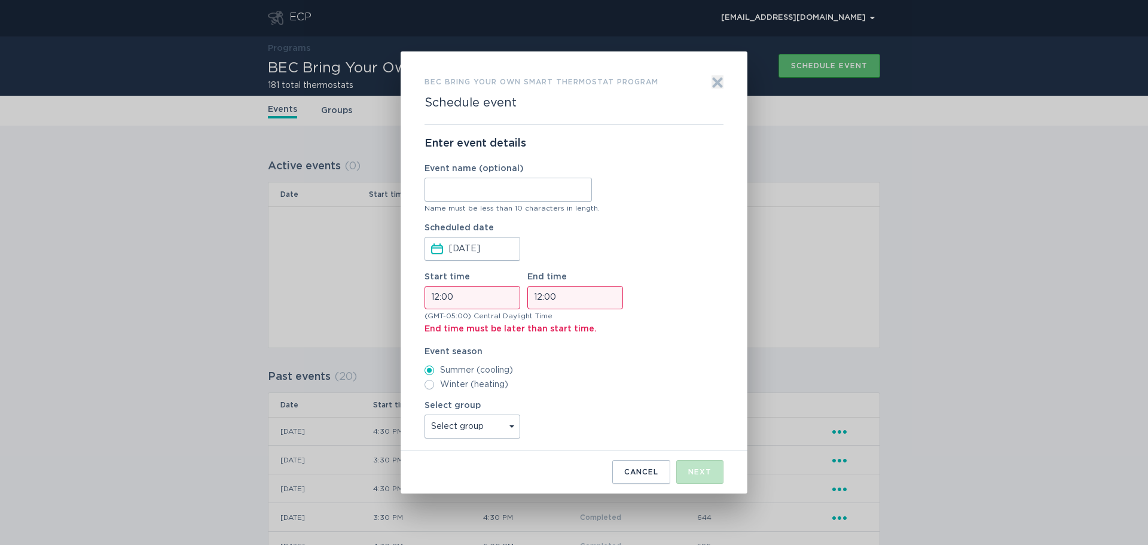
click at [568, 297] on input "12:00" at bounding box center [575, 297] width 96 height 23
click at [543, 357] on li "15" at bounding box center [544, 357] width 33 height 14
type input "15:00"
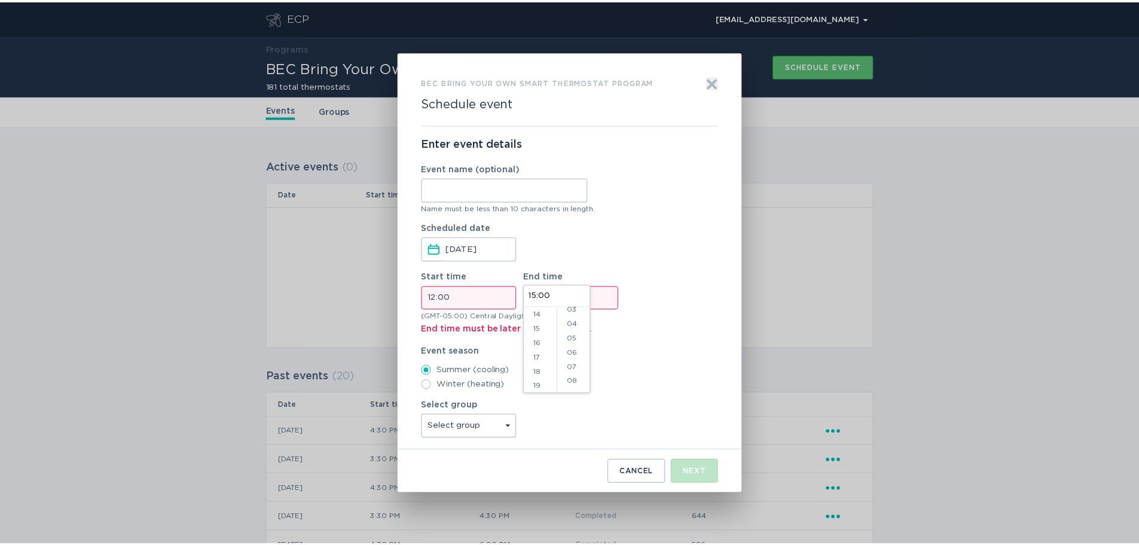
scroll to position [215, 0]
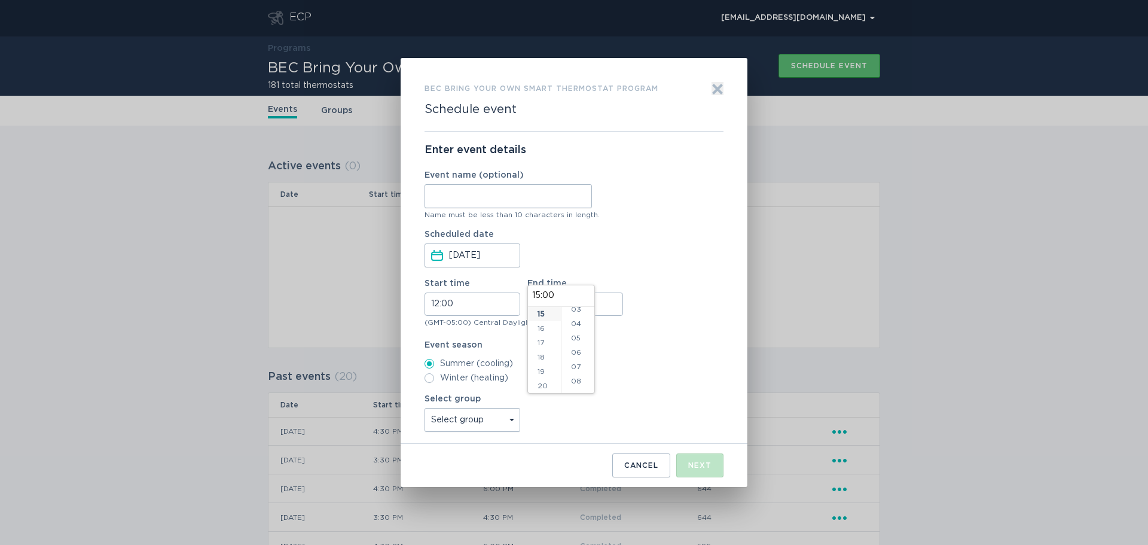
click at [628, 325] on div "(GMT-05:00) Central Daylight Time" at bounding box center [574, 322] width 299 height 7
drag, startPoint x: 559, startPoint y: 324, endPoint x: 551, endPoint y: 326, distance: 8.3
click at [551, 326] on div "Start time 12:00 End time 15:00 (GMT-05:00) Central Daylight Time" at bounding box center [574, 304] width 299 height 50
drag, startPoint x: 476, startPoint y: 323, endPoint x: 547, endPoint y: 324, distance: 70.6
click at [547, 324] on div "(GMT-05:00) Central Daylight Time" at bounding box center [574, 322] width 299 height 7
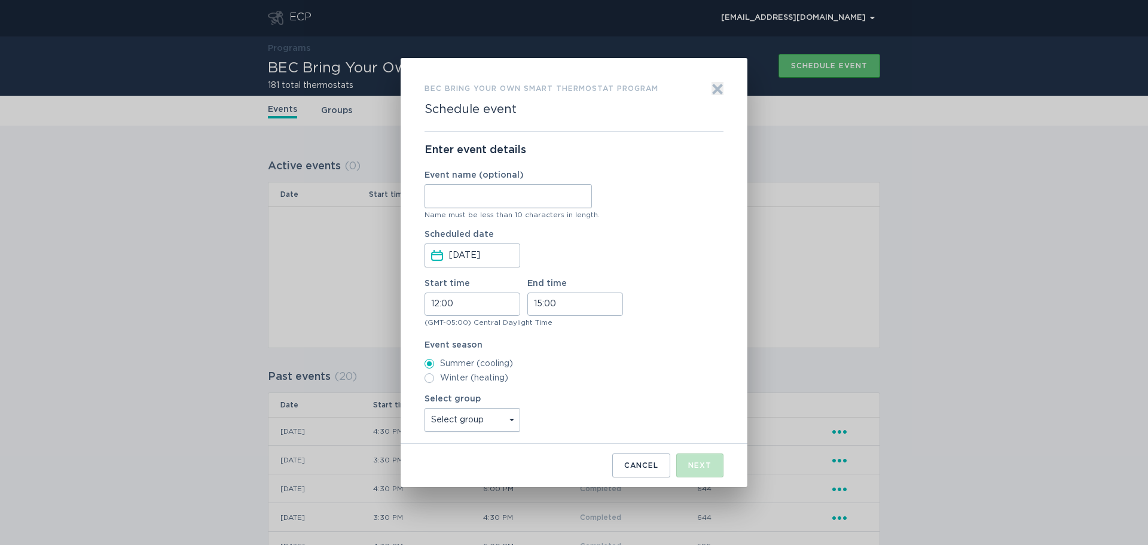
click at [560, 333] on div "Enter event details Event name (optional) Name must be less than 10 characters …" at bounding box center [574, 288] width 299 height 312
drag, startPoint x: 475, startPoint y: 323, endPoint x: 557, endPoint y: 323, distance: 81.9
click at [557, 323] on div "(GMT-05:00) Central Daylight Time" at bounding box center [574, 322] width 299 height 7
click at [566, 325] on div "(GMT-05:00) Central Daylight Time" at bounding box center [574, 322] width 299 height 7
click at [472, 380] on label "Winter (heating)" at bounding box center [574, 378] width 299 height 10
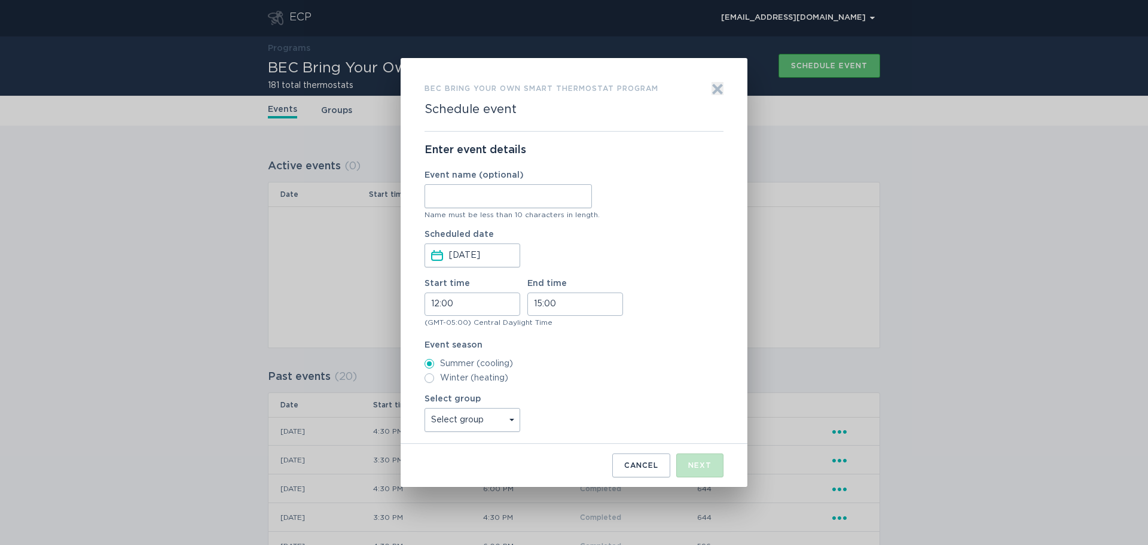
click at [434, 380] on input "Winter (heating)" at bounding box center [430, 378] width 10 height 10
radio input "true"
click at [473, 367] on label "Summer (cooling)" at bounding box center [574, 364] width 299 height 10
click at [434, 367] on input "Summer (cooling)" at bounding box center [430, 364] width 10 height 10
radio input "true"
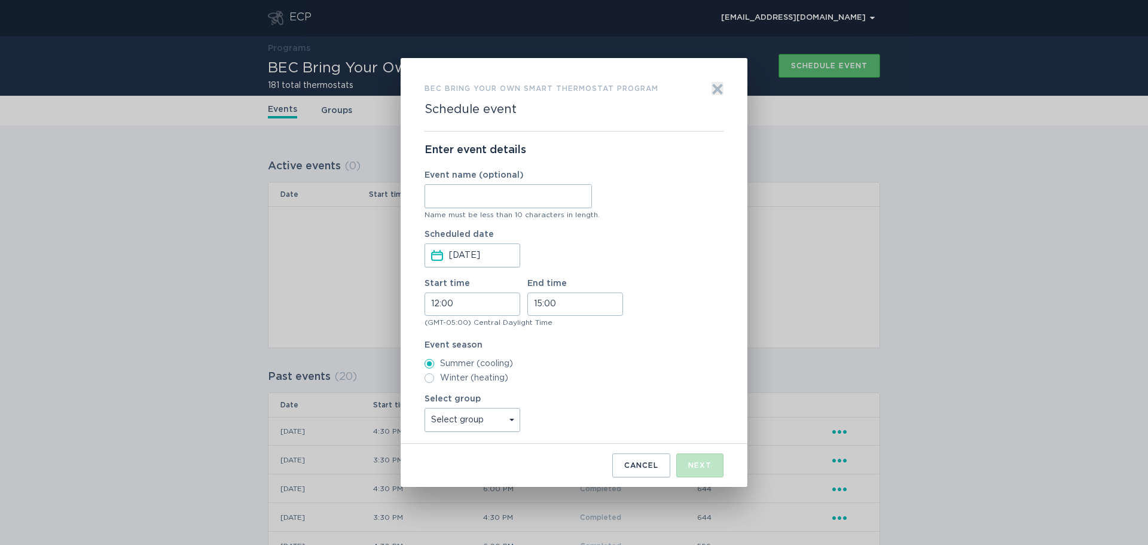
click at [510, 420] on select "Select group All thermostats BYOT Test BYOT Prod" at bounding box center [473, 420] width 96 height 24
select select "4127e5ef39b9445cb5e77573f07dc6ae"
click at [425, 408] on select "Select group All thermostats BYOT Test BYOT Prod" at bounding box center [473, 420] width 96 height 24
click at [504, 419] on select "Select group All thermostats BYOT Test BYOT Prod" at bounding box center [473, 420] width 96 height 24
click at [463, 205] on input "Event name (optional)" at bounding box center [508, 196] width 167 height 24
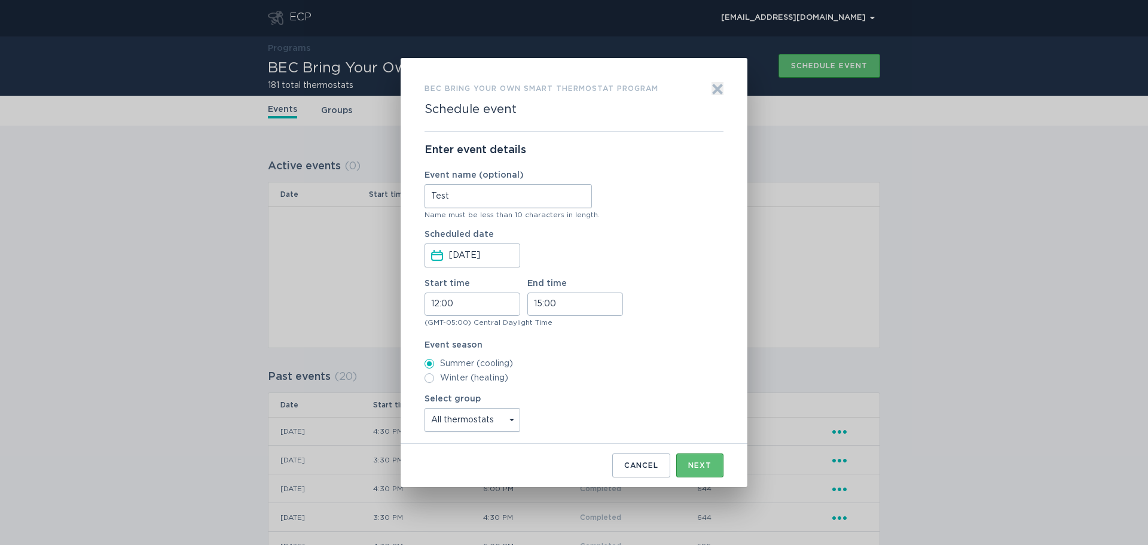
type input "Test"
click at [476, 419] on select "Select group All thermostats BYOT Test BYOT Prod" at bounding box center [473, 420] width 96 height 24
select select "211642761a1f4ca097bf2a77562def7e"
click at [425, 408] on select "Select group All thermostats BYOT Test BYOT Prod" at bounding box center [473, 420] width 96 height 24
click at [705, 464] on div "Next" at bounding box center [699, 465] width 23 height 7
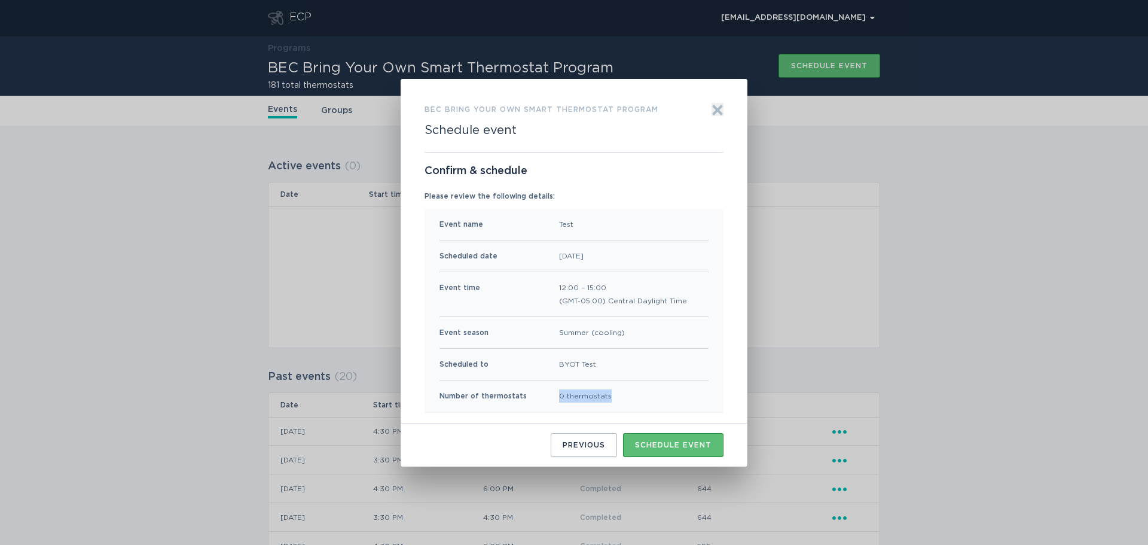
drag, startPoint x: 554, startPoint y: 397, endPoint x: 636, endPoint y: 393, distance: 82.0
click at [636, 393] on div "Number of thermostats 0 thermostats" at bounding box center [574, 395] width 269 height 31
click at [635, 399] on div "Number of thermostats 0 thermostats" at bounding box center [574, 395] width 269 height 31
click at [717, 108] on icon "Exit" at bounding box center [717, 109] width 9 height 9
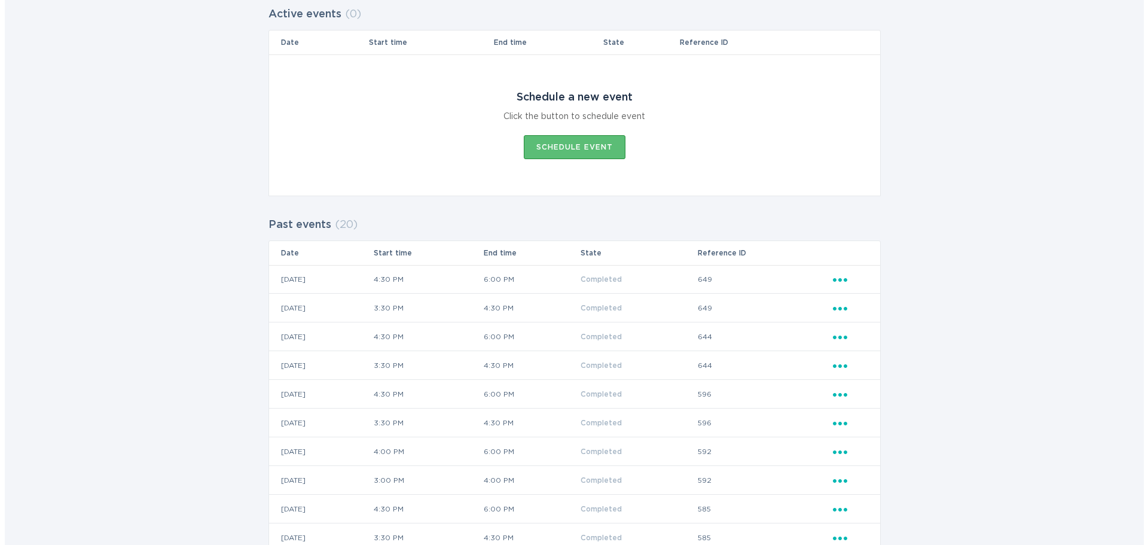
scroll to position [179, 0]
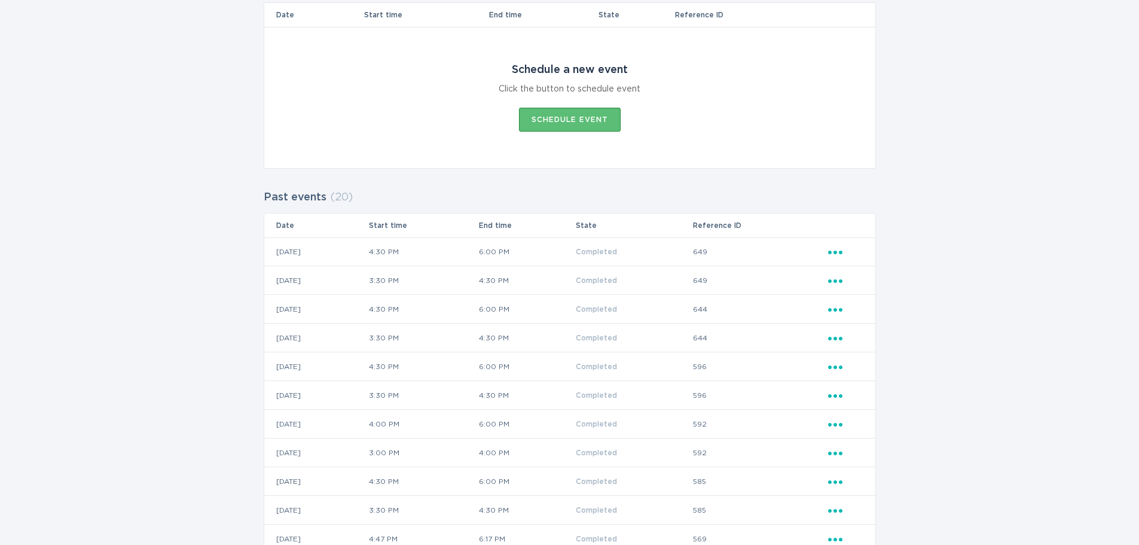
click at [835, 252] on icon "Popover menu" at bounding box center [835, 253] width 14 height 4
click at [885, 274] on div "View event summary" at bounding box center [891, 273] width 124 height 28
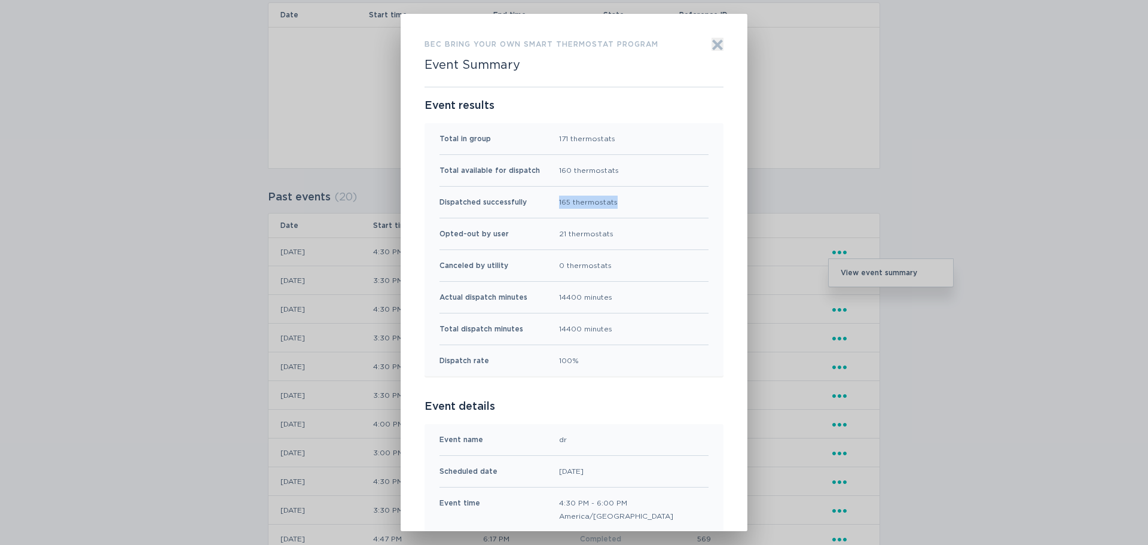
drag, startPoint x: 618, startPoint y: 203, endPoint x: 550, endPoint y: 201, distance: 68.2
click at [550, 201] on div "Dispatched successfully 165 thermostats" at bounding box center [574, 203] width 269 height 32
drag, startPoint x: 618, startPoint y: 172, endPoint x: 549, endPoint y: 170, distance: 69.4
click at [549, 170] on div "Total available for dispatch 160 thermostats" at bounding box center [574, 171] width 269 height 32
click at [590, 172] on div "160 thermostats" at bounding box center [589, 170] width 60 height 13
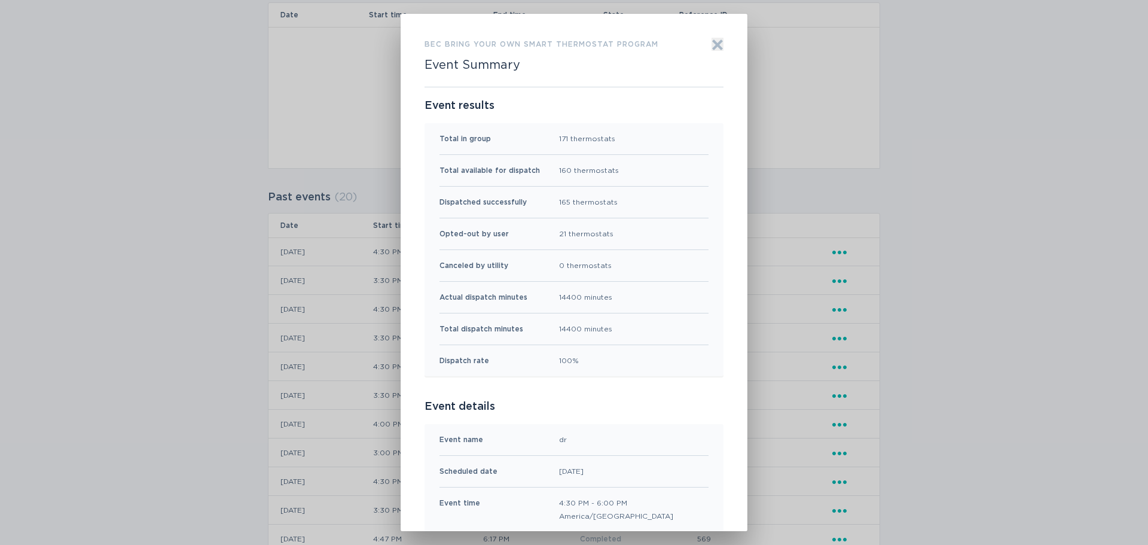
click at [554, 139] on div "Total in group 171 thermostats" at bounding box center [574, 139] width 269 height 32
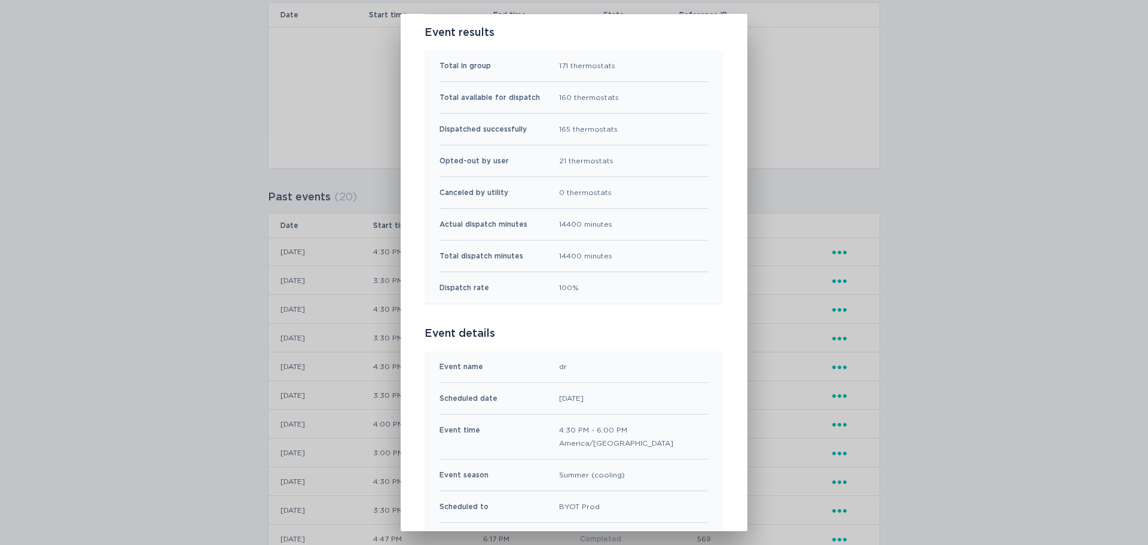
scroll to position [0, 0]
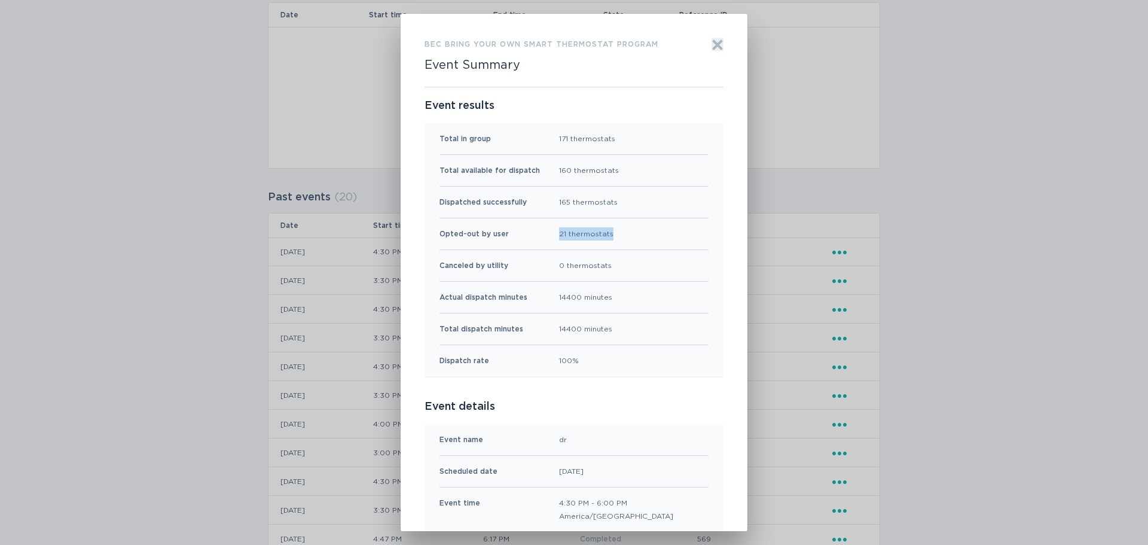
drag, startPoint x: 552, startPoint y: 234, endPoint x: 621, endPoint y: 237, distance: 69.4
click at [621, 237] on div "Opted-out by user 21 thermostats" at bounding box center [574, 234] width 269 height 32
click at [624, 239] on div "Opted-out by user 21 thermostats" at bounding box center [574, 234] width 269 height 32
drag, startPoint x: 554, startPoint y: 299, endPoint x: 544, endPoint y: 297, distance: 11.0
click at [544, 297] on div "Actual dispatch minutes 14400 minutes" at bounding box center [574, 298] width 269 height 32
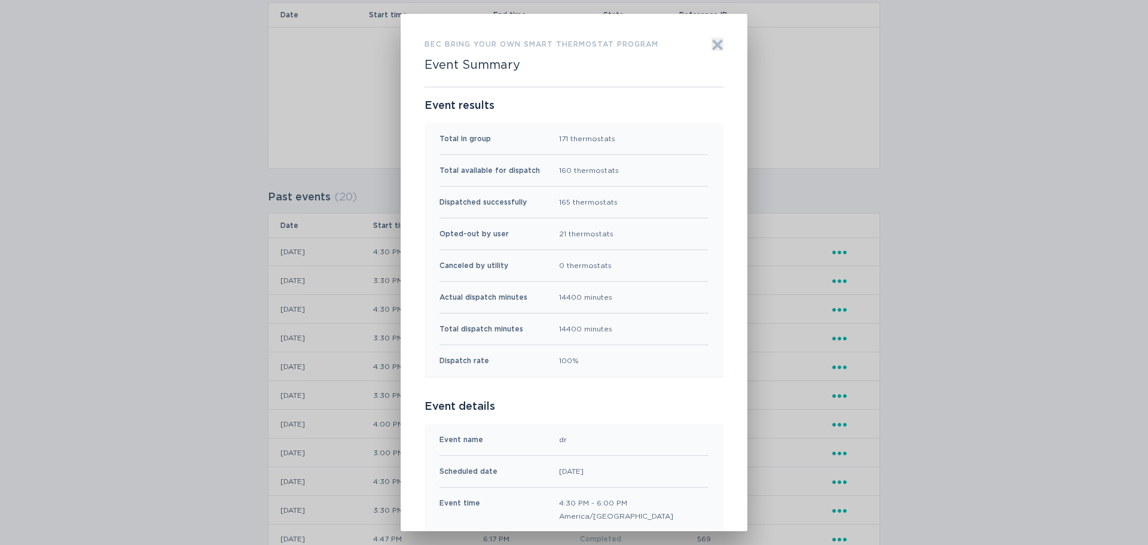
click at [566, 297] on div "14400 minutes" at bounding box center [585, 297] width 53 height 13
drag, startPoint x: 566, startPoint y: 296, endPoint x: 582, endPoint y: 296, distance: 16.1
click at [582, 296] on div "14400 minutes" at bounding box center [585, 297] width 53 height 13
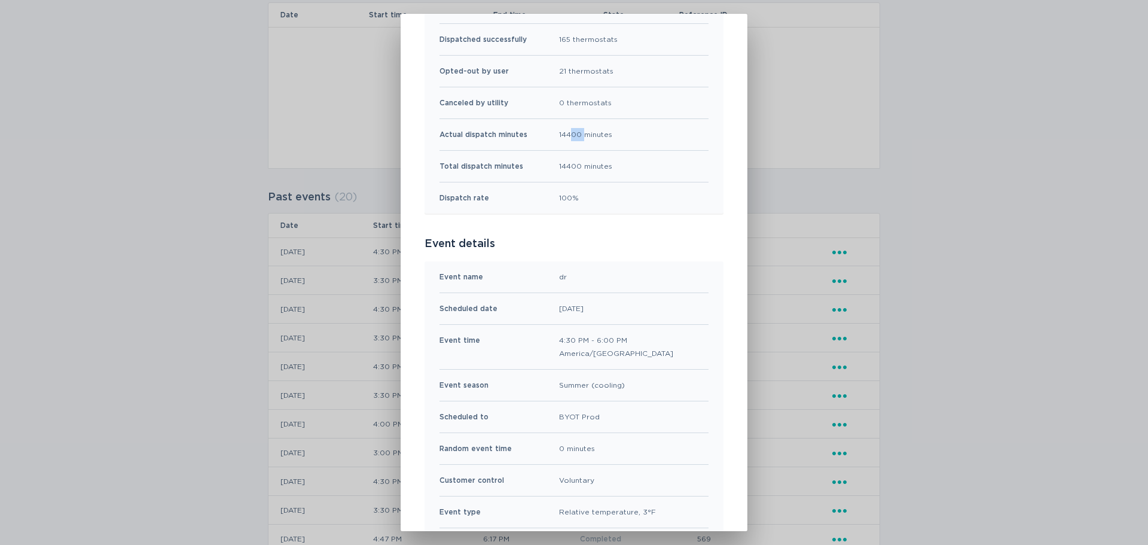
scroll to position [179, 0]
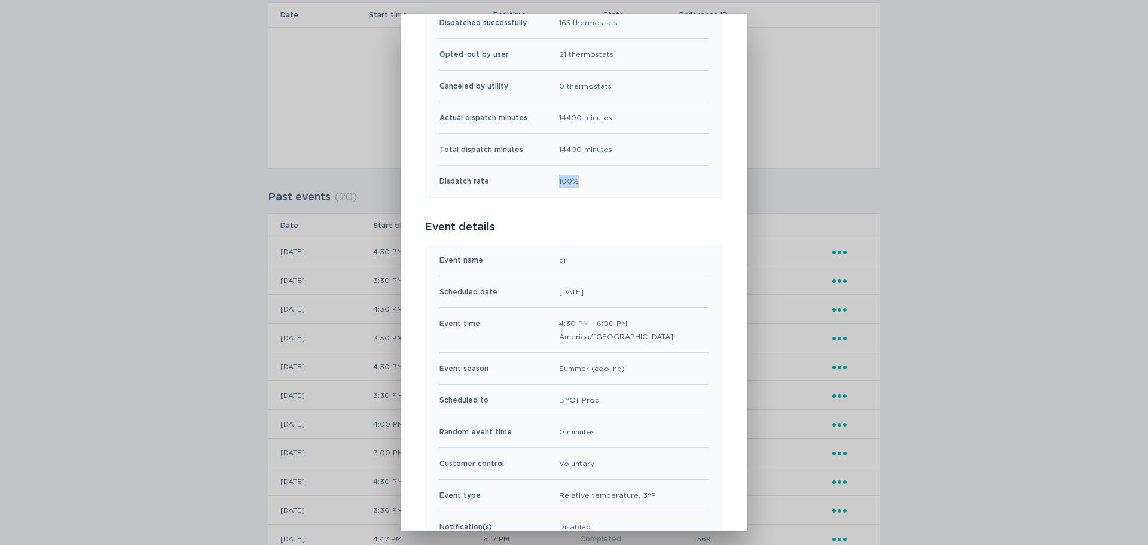
drag, startPoint x: 599, startPoint y: 188, endPoint x: 550, endPoint y: 193, distance: 49.3
click at [544, 187] on div "Dispatch rate 100%" at bounding box center [574, 181] width 269 height 31
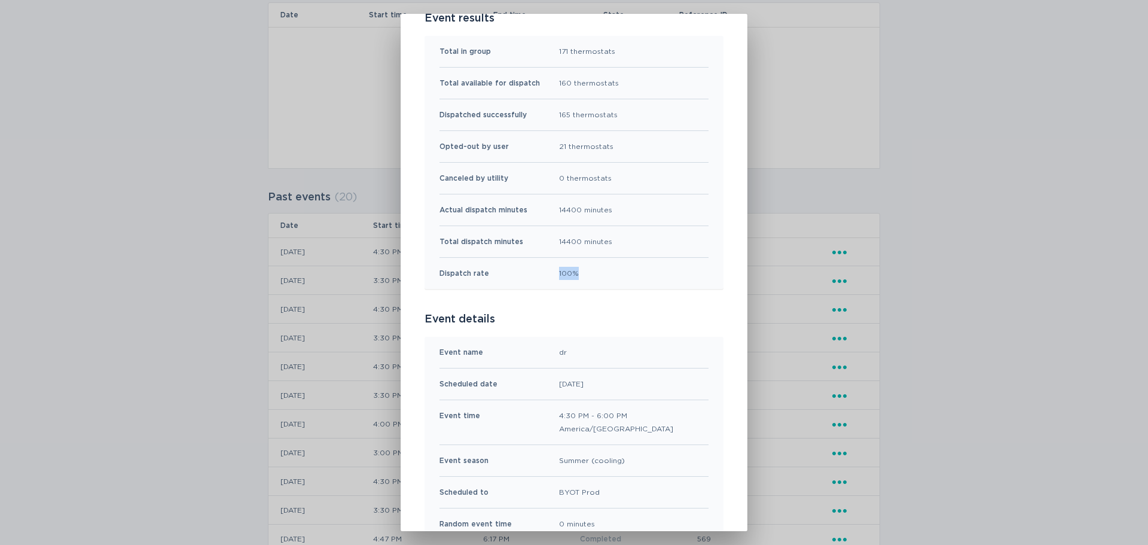
scroll to position [0, 0]
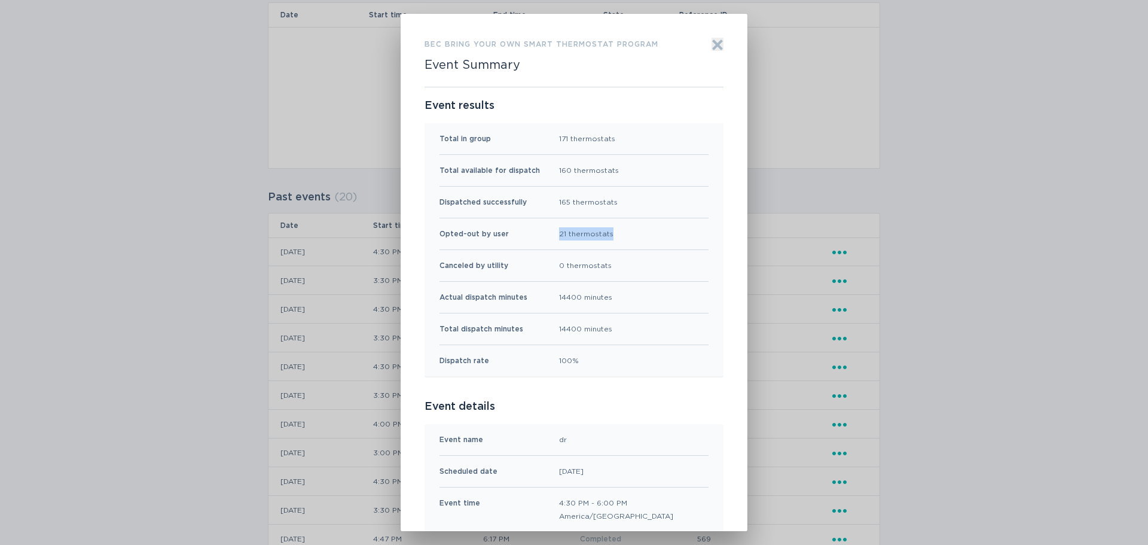
drag, startPoint x: 606, startPoint y: 233, endPoint x: 555, endPoint y: 233, distance: 51.4
click at [559, 233] on div "21 thermostats" at bounding box center [586, 233] width 54 height 13
click at [589, 236] on div "21 thermostats" at bounding box center [586, 233] width 54 height 13
click at [635, 238] on div "Opted-out by user 21 thermostats" at bounding box center [574, 234] width 269 height 32
click at [617, 235] on div "Opted-out by user 21 thermostats" at bounding box center [574, 234] width 269 height 32
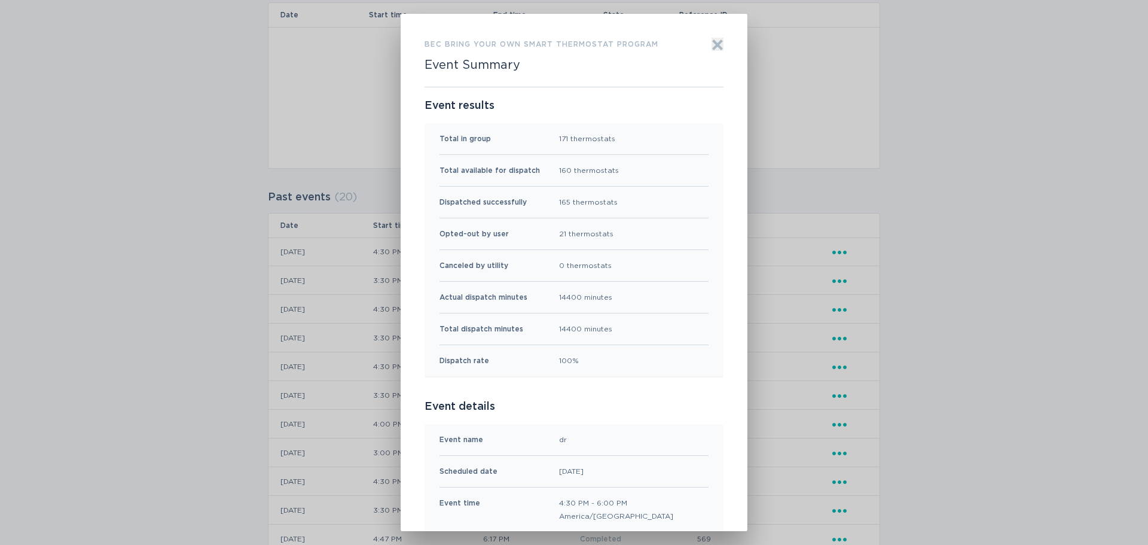
click at [617, 235] on div "Opted-out by user 21 thermostats" at bounding box center [574, 234] width 269 height 32
click at [715, 44] on icon "Exit" at bounding box center [717, 44] width 9 height 9
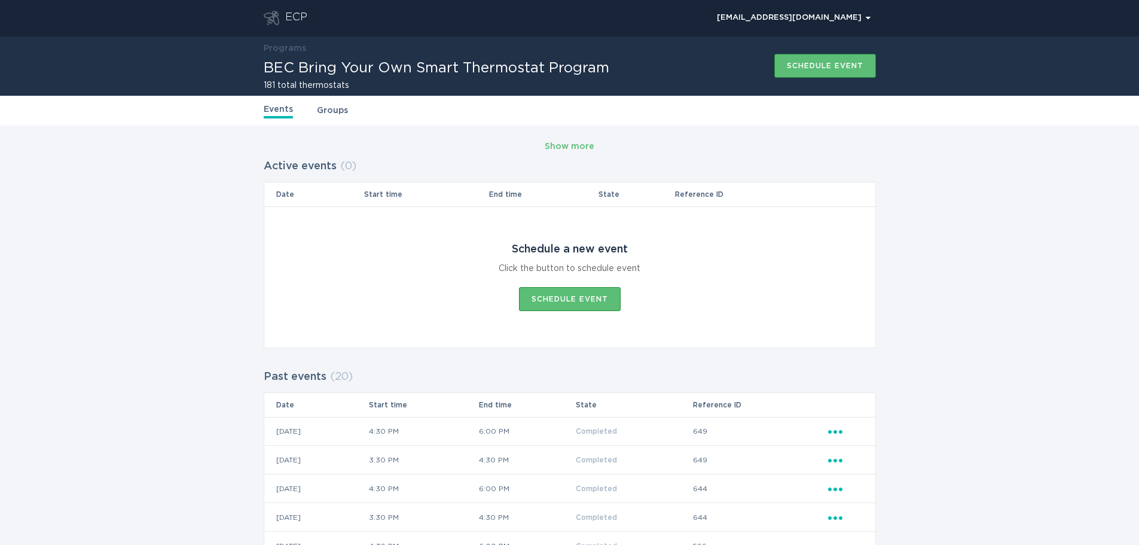
click at [329, 112] on link "Groups" at bounding box center [332, 110] width 31 height 13
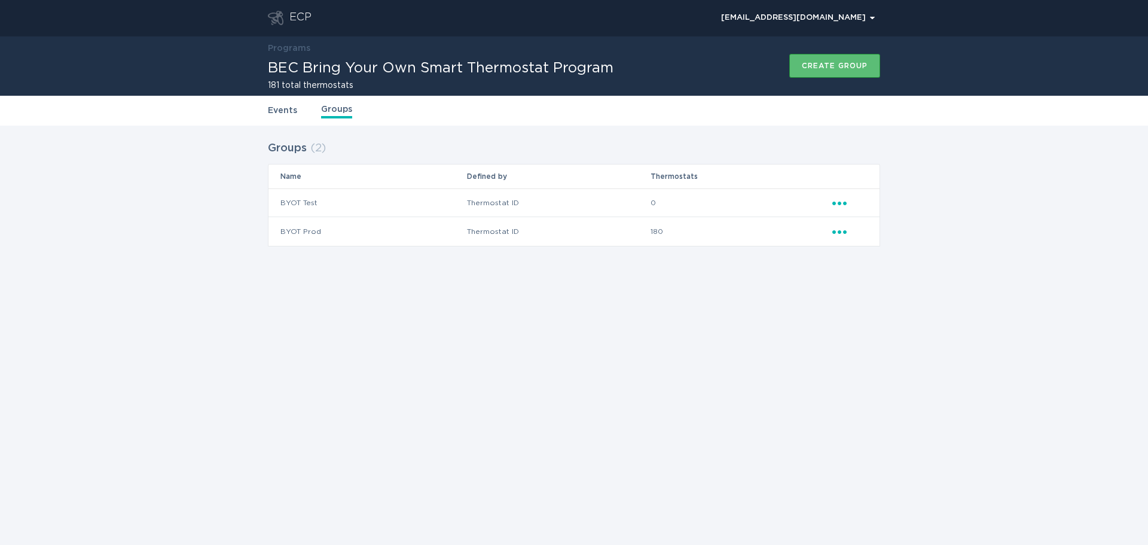
click at [291, 52] on link "Programs" at bounding box center [289, 48] width 42 height 8
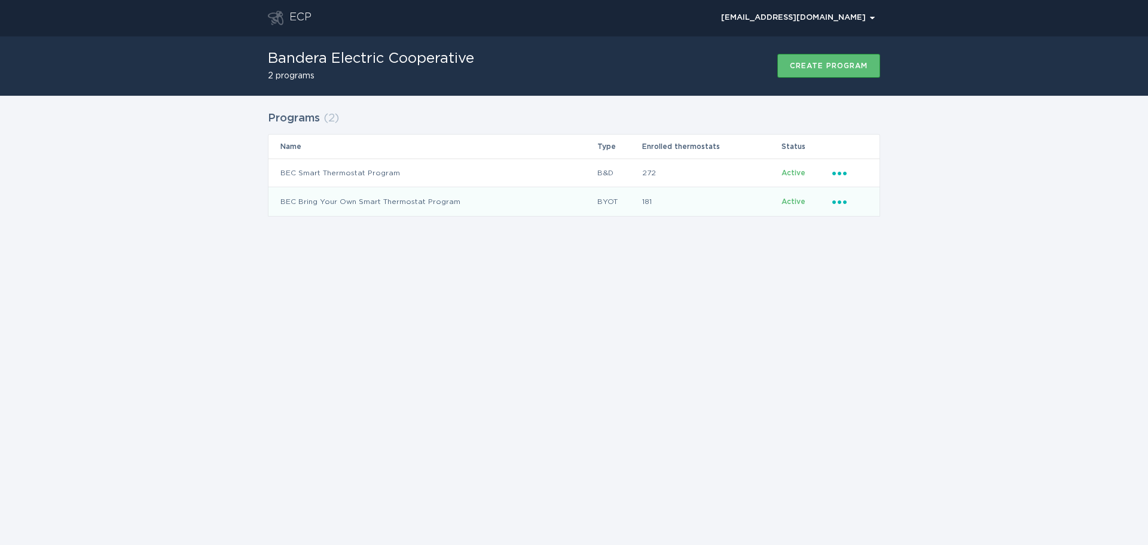
click at [839, 204] on icon "Ellipsis" at bounding box center [840, 200] width 17 height 10
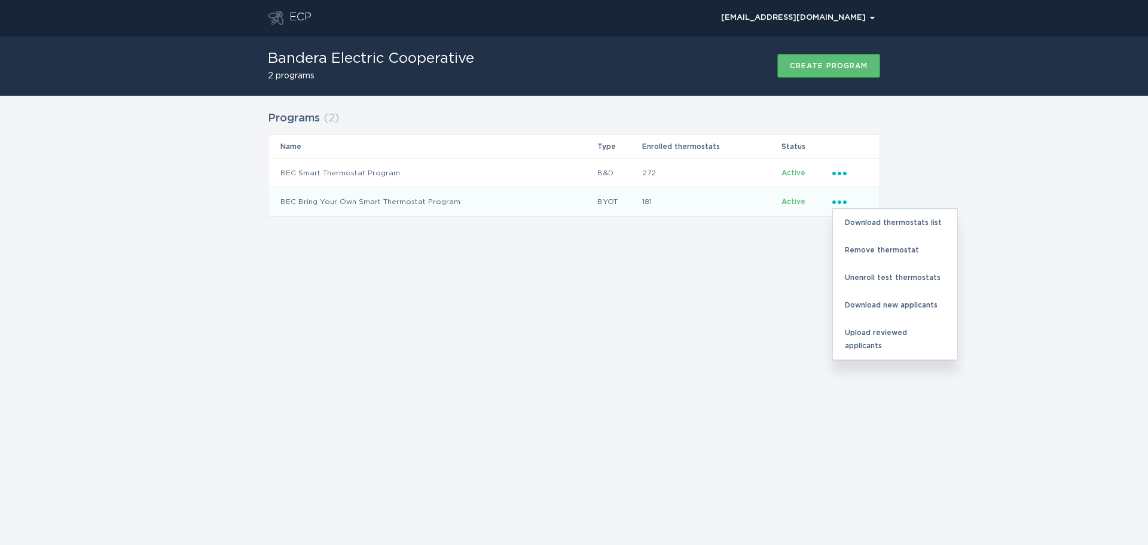
click at [790, 280] on div "ECP [EMAIL_ADDRESS][DOMAIN_NAME] Chevron Bandera Electric Cooperative 2 program…" at bounding box center [574, 272] width 1148 height 545
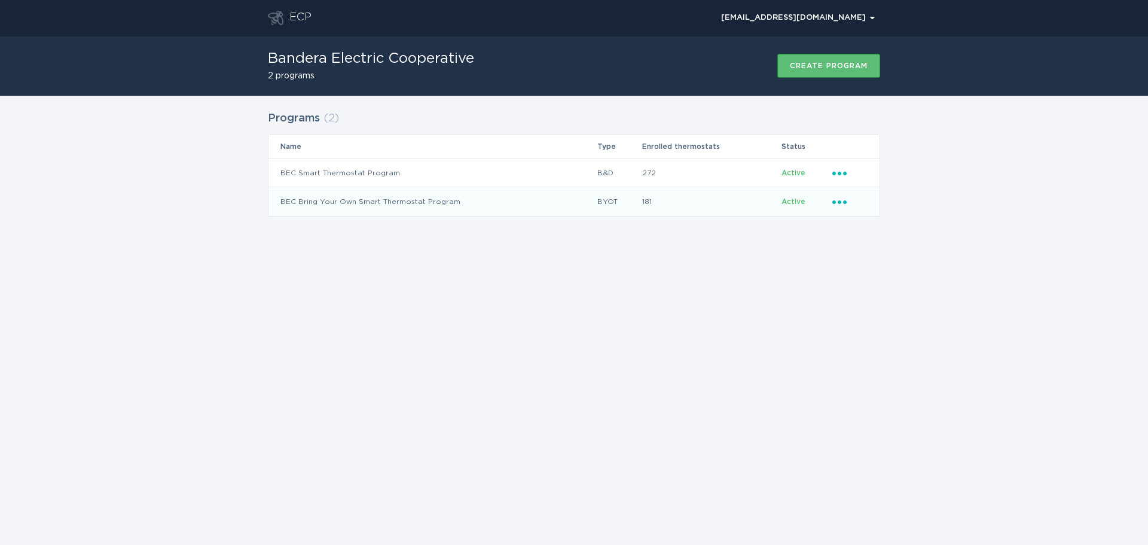
click at [513, 210] on td "BEC Bring Your Own Smart Thermostat Program" at bounding box center [432, 201] width 328 height 29
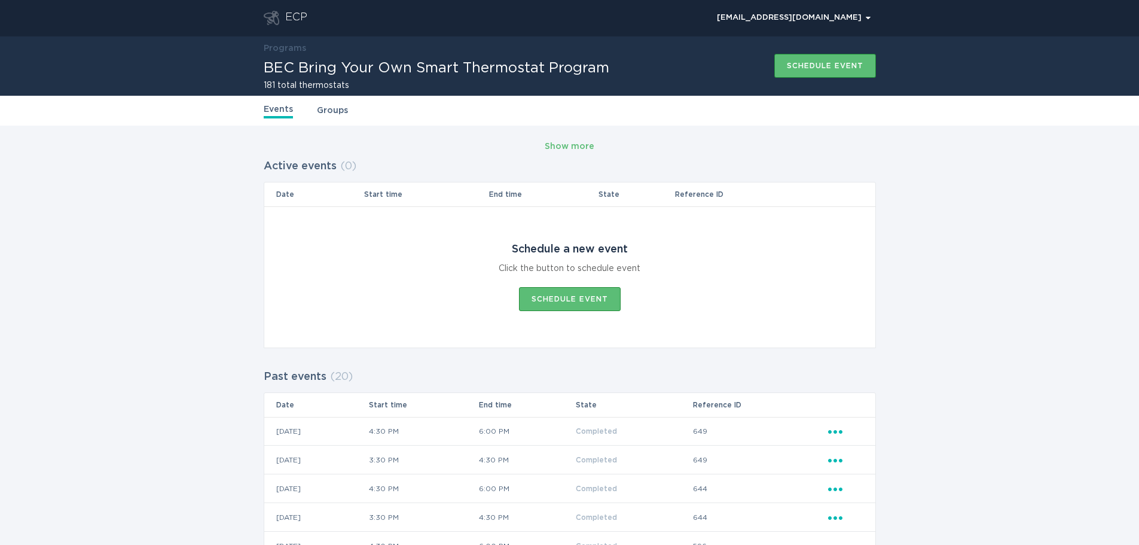
click at [330, 112] on link "Groups" at bounding box center [332, 110] width 31 height 13
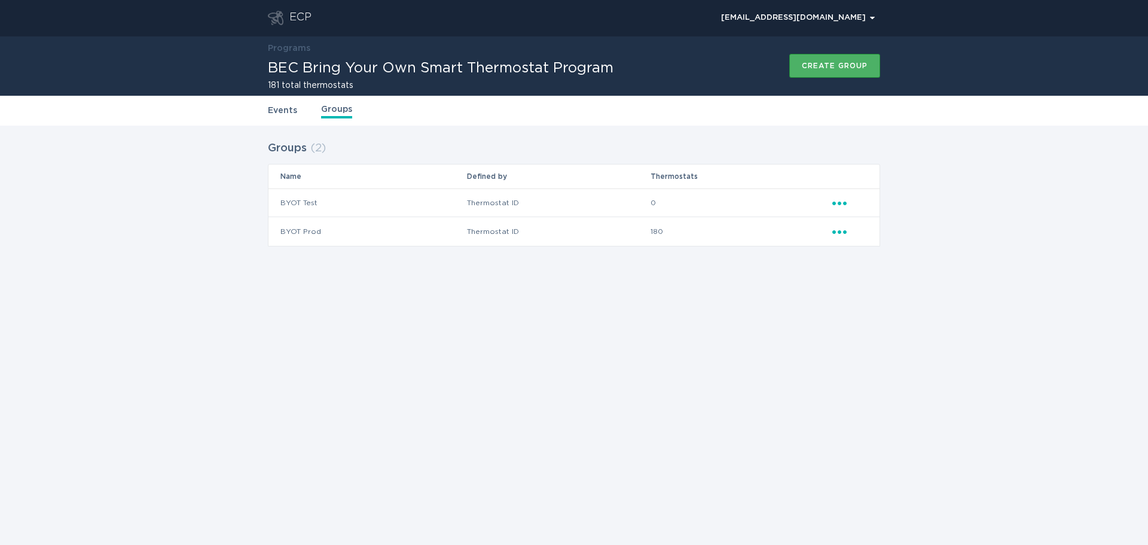
click at [837, 71] on button "Create group" at bounding box center [834, 66] width 91 height 24
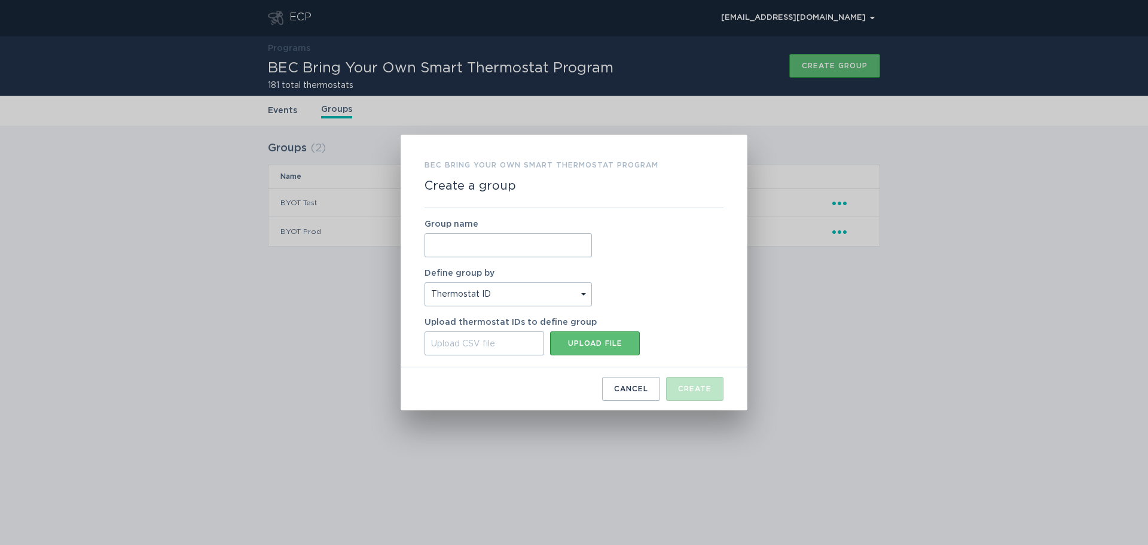
click at [490, 242] on input "Group name" at bounding box center [508, 245] width 167 height 24
type input "Test"
click at [552, 296] on select "Thermostat ID Location" at bounding box center [508, 294] width 167 height 24
click at [425, 282] on select "Thermostat ID Location" at bounding box center [508, 294] width 167 height 24
click at [501, 300] on select "Thermostat ID Location" at bounding box center [508, 294] width 167 height 24
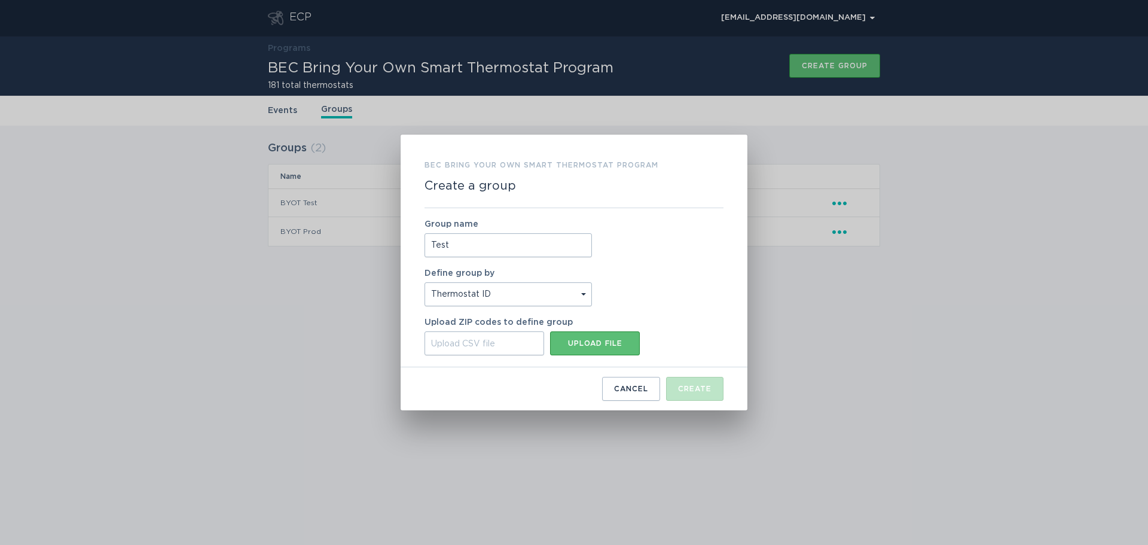
click at [425, 282] on select "Thermostat ID Location" at bounding box center [508, 294] width 167 height 24
drag, startPoint x: 487, startPoint y: 297, endPoint x: 487, endPoint y: 306, distance: 8.4
click at [487, 297] on select "Thermostat ID Location" at bounding box center [508, 294] width 167 height 24
select select "location.zip"
click at [425, 282] on select "Thermostat ID Location" at bounding box center [508, 294] width 167 height 24
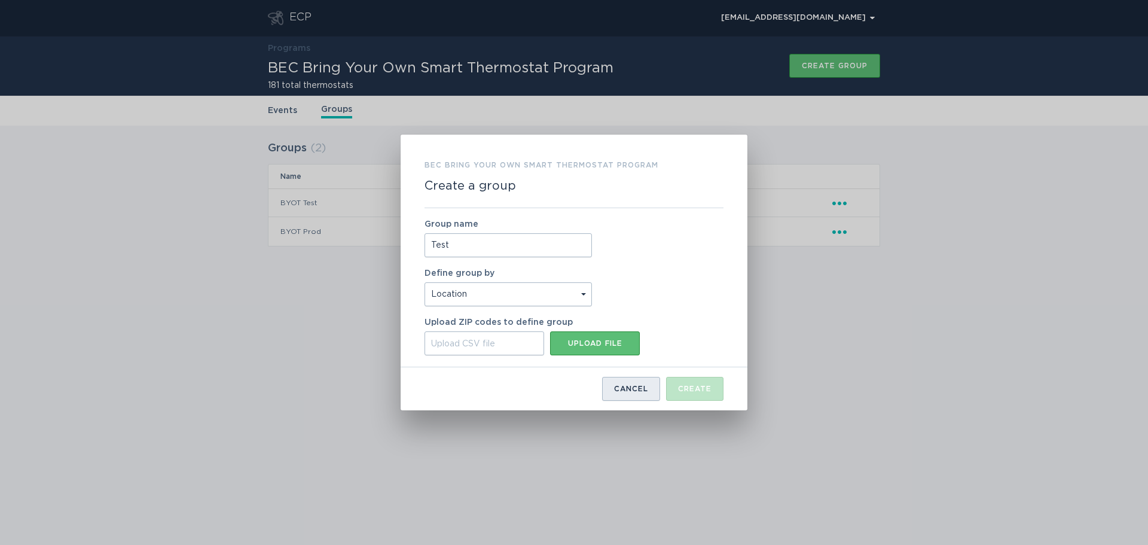
click at [649, 392] on button "Cancel" at bounding box center [631, 389] width 58 height 24
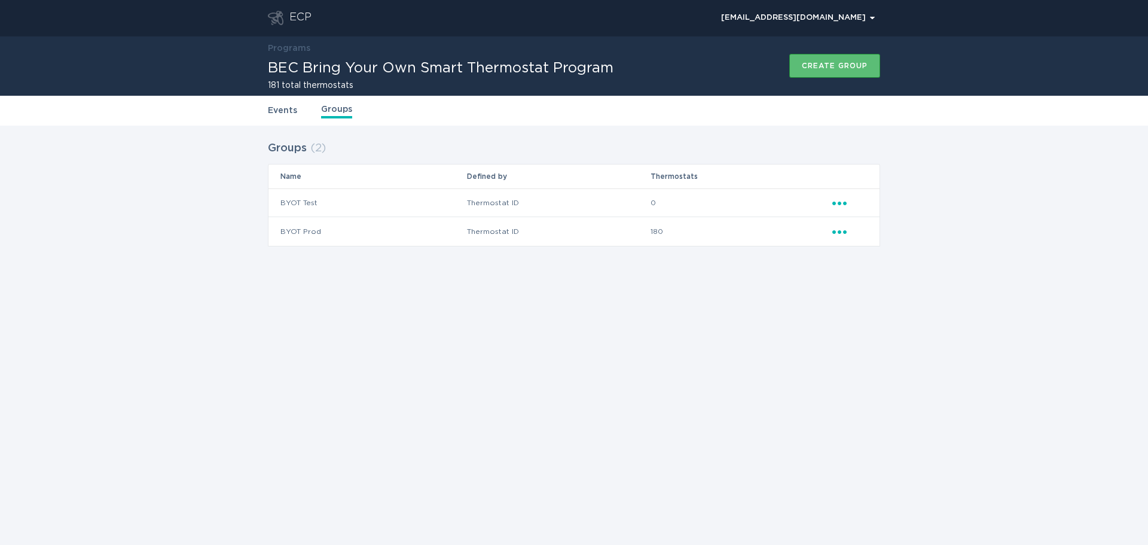
click at [837, 236] on div "Ellipsis" at bounding box center [849, 231] width 35 height 13
click at [911, 282] on div "Remove thermostat" at bounding box center [895, 280] width 124 height 28
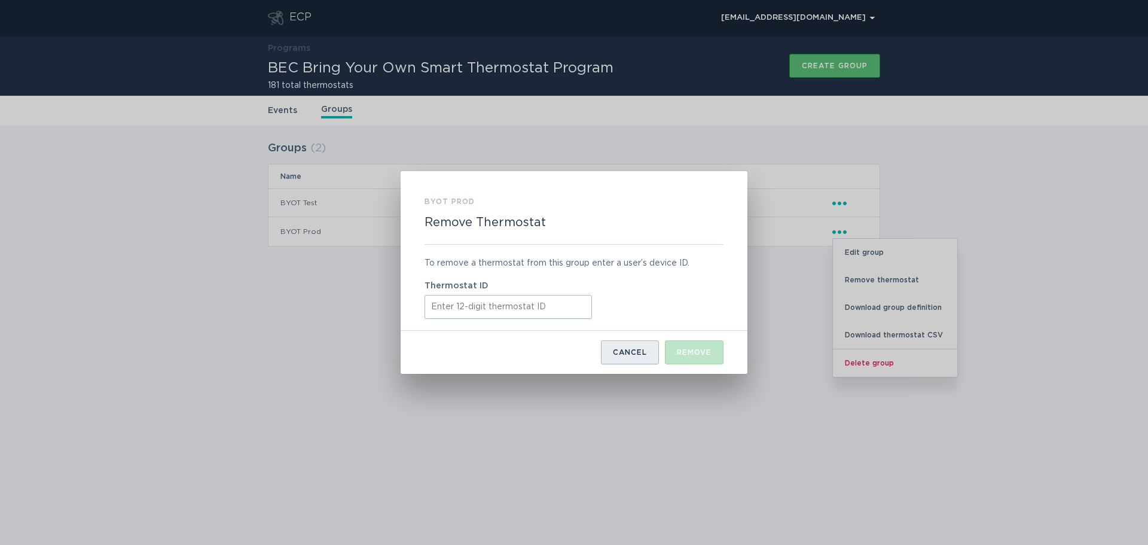
click at [613, 350] on div "Cancel" at bounding box center [630, 352] width 34 height 7
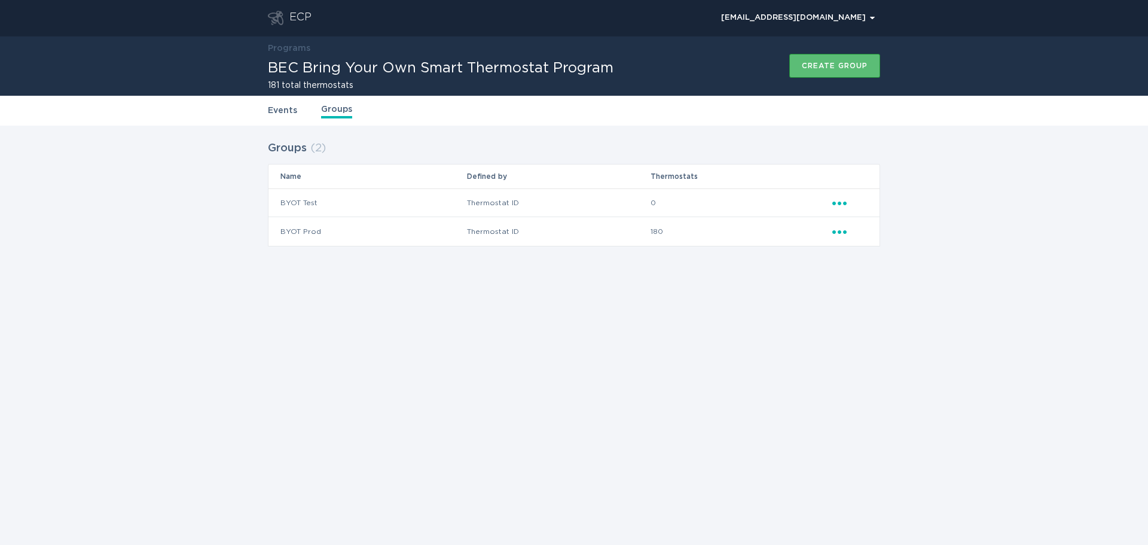
click at [300, 51] on link "Programs" at bounding box center [289, 48] width 42 height 8
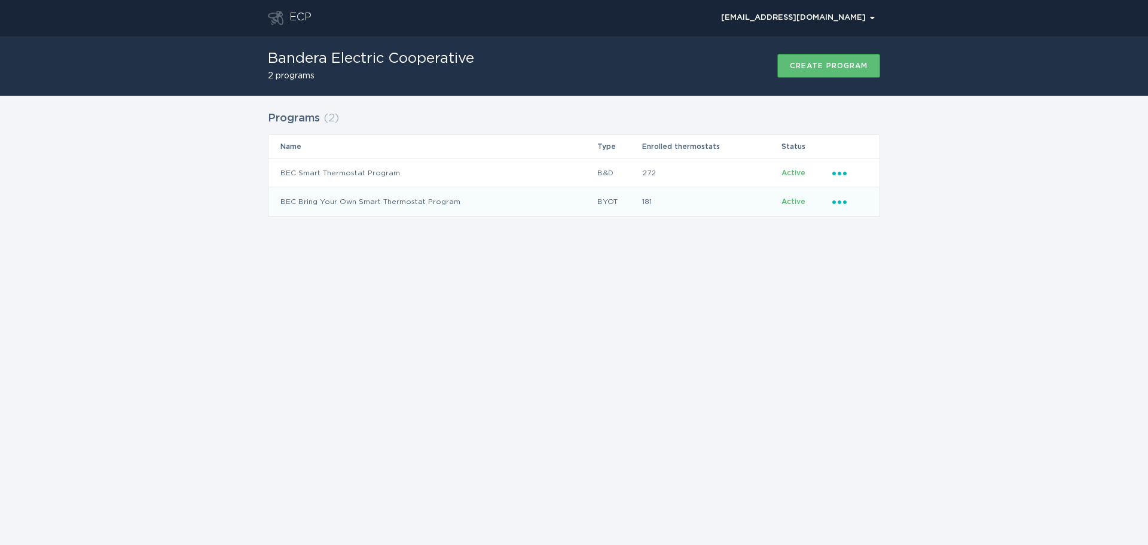
click at [837, 200] on icon "Ellipsis" at bounding box center [840, 200] width 17 height 10
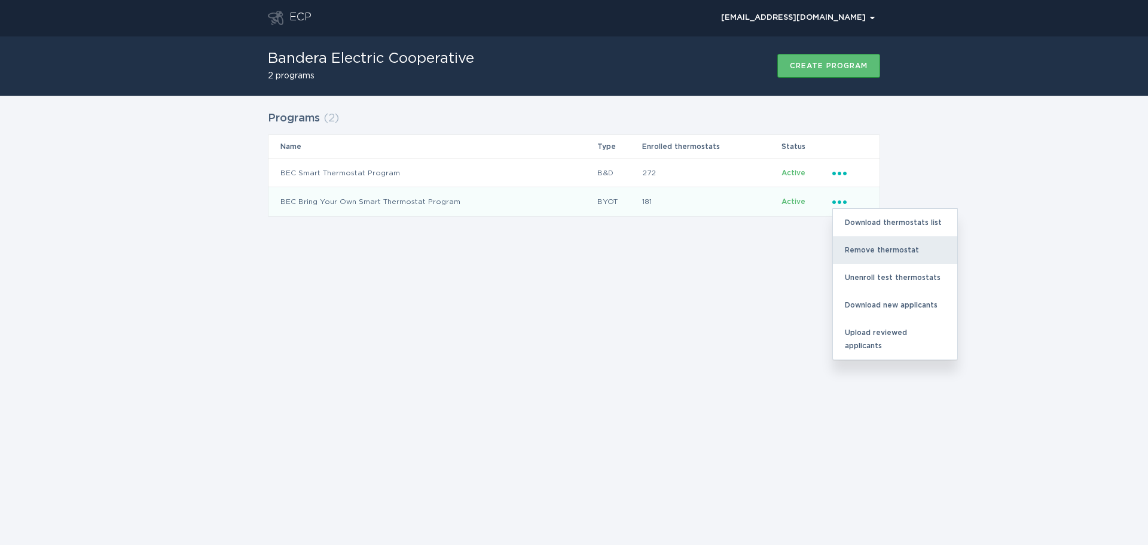
click at [915, 249] on div "Remove thermostat" at bounding box center [895, 250] width 124 height 28
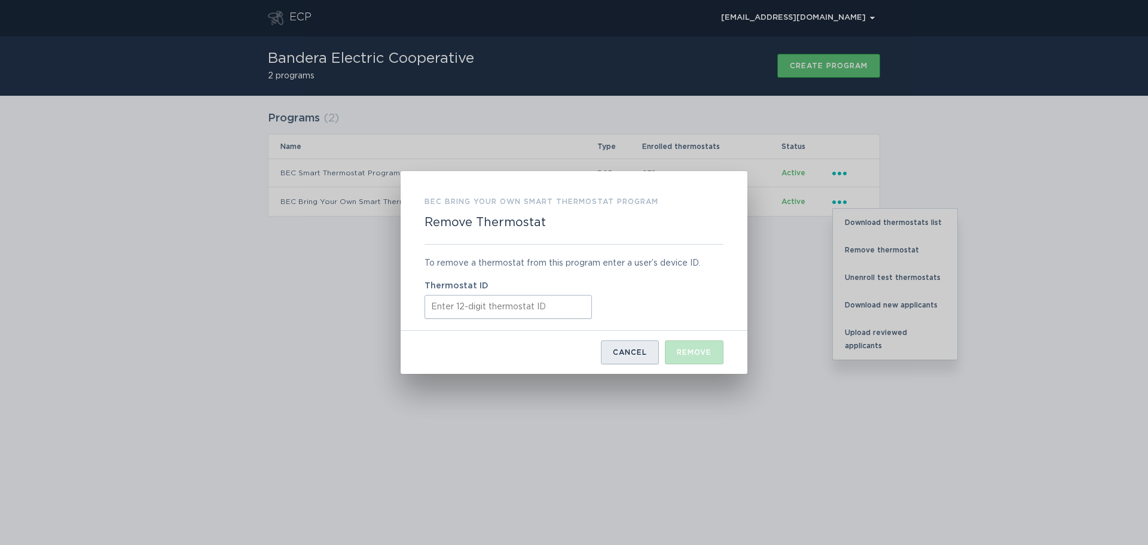
click at [631, 358] on button "Cancel" at bounding box center [630, 352] width 58 height 24
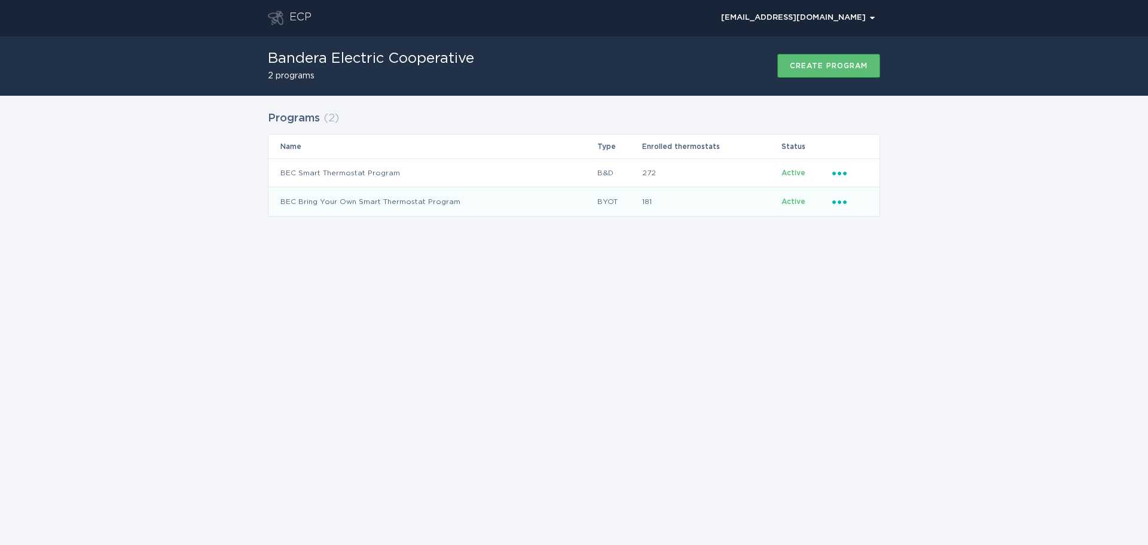
click at [840, 200] on icon "Popover menu" at bounding box center [839, 202] width 14 height 4
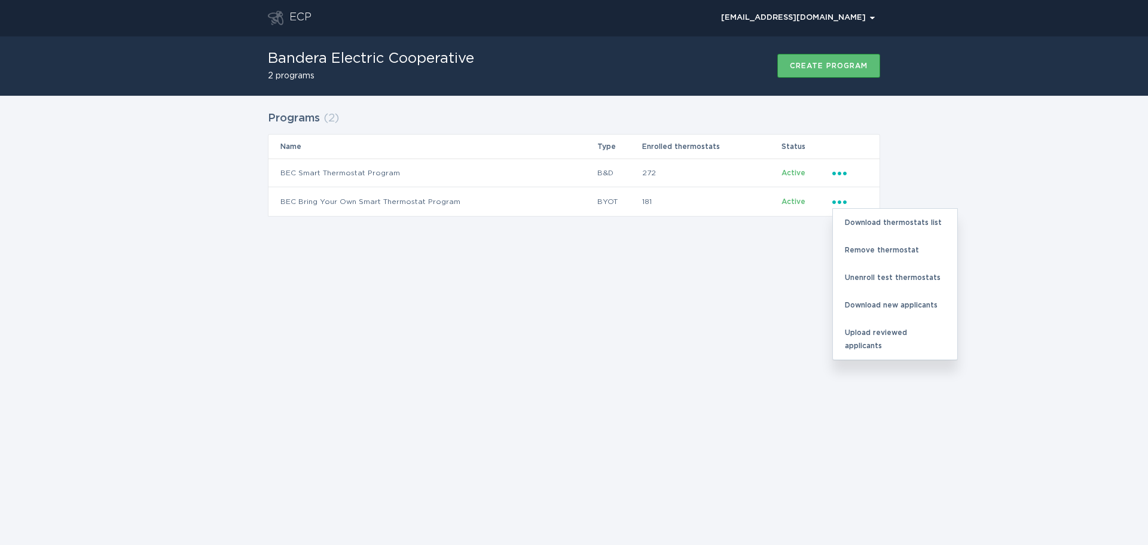
click at [642, 340] on div "ECP [EMAIL_ADDRESS][DOMAIN_NAME] Chevron Bandera Electric Cooperative 2 program…" at bounding box center [574, 272] width 1148 height 545
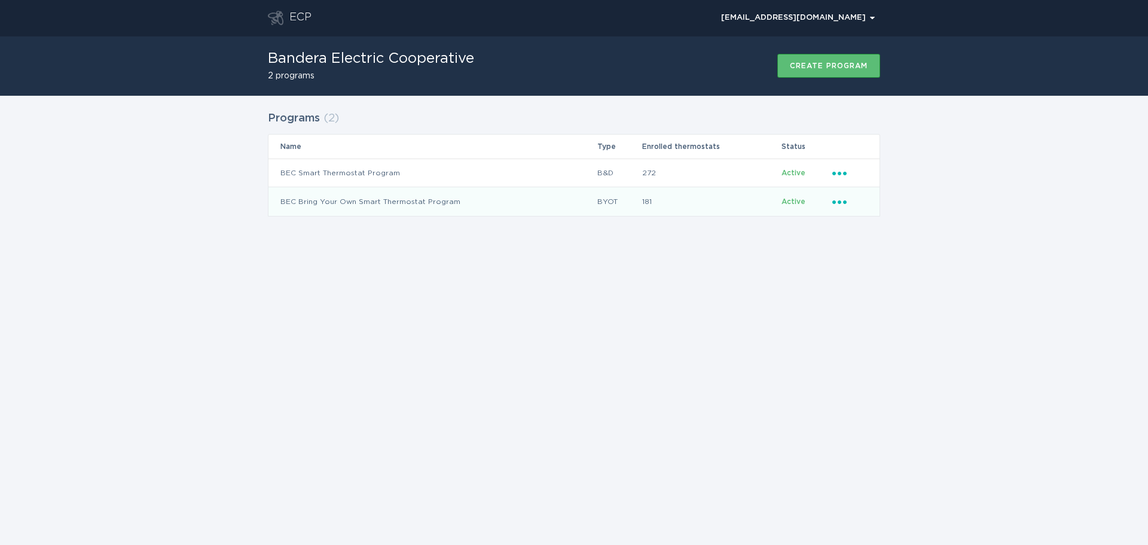
click at [839, 203] on icon "Popover menu" at bounding box center [839, 202] width 14 height 4
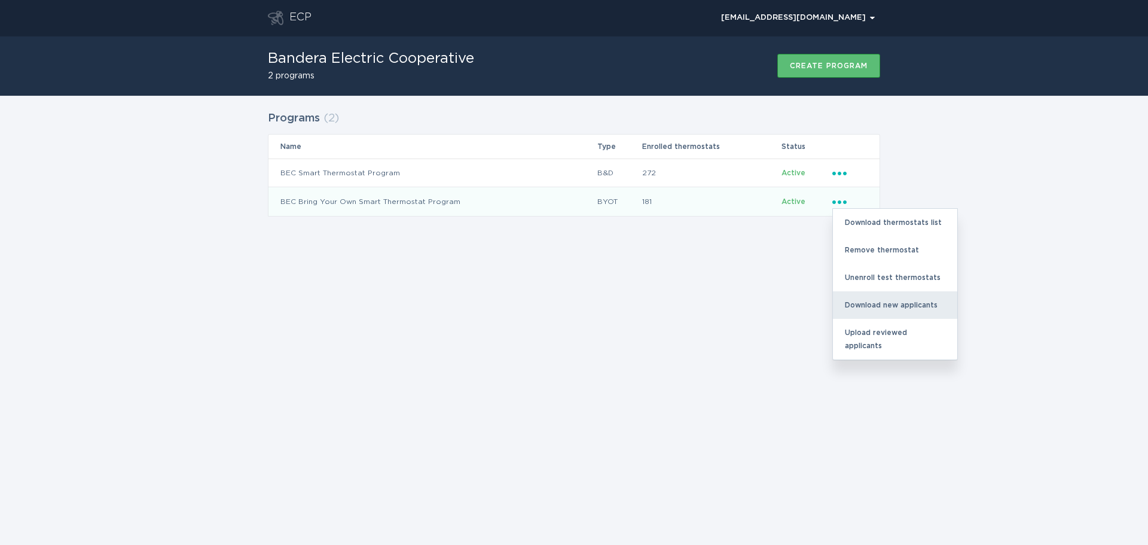
click at [901, 303] on div "Download new applicants" at bounding box center [895, 305] width 124 height 28
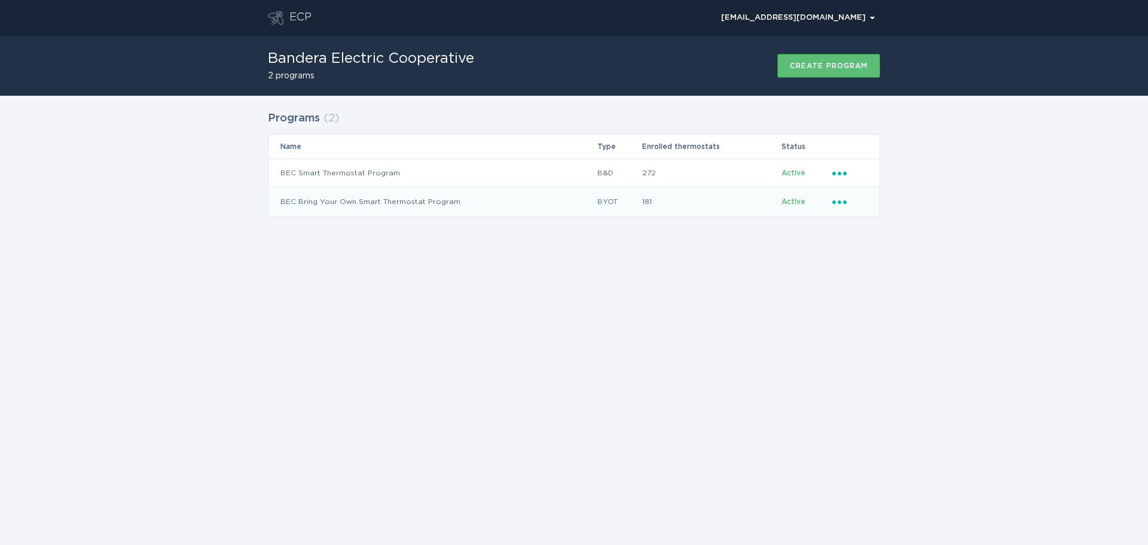
click at [840, 203] on icon "Popover menu" at bounding box center [839, 202] width 14 height 4
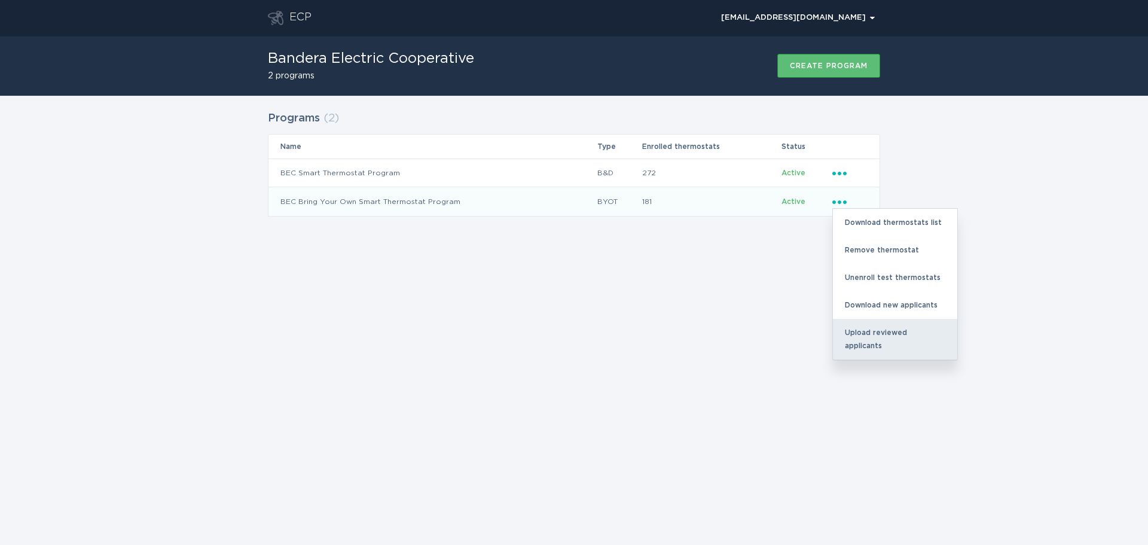
click at [891, 339] on div "Upload reviewed applicants" at bounding box center [895, 339] width 124 height 41
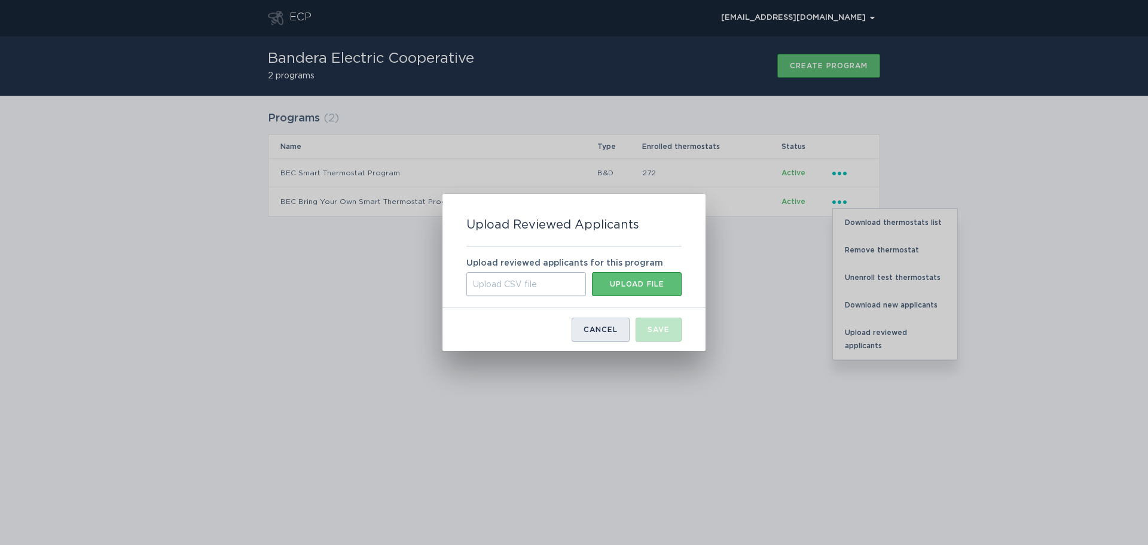
click at [608, 335] on button "Cancel" at bounding box center [601, 330] width 58 height 24
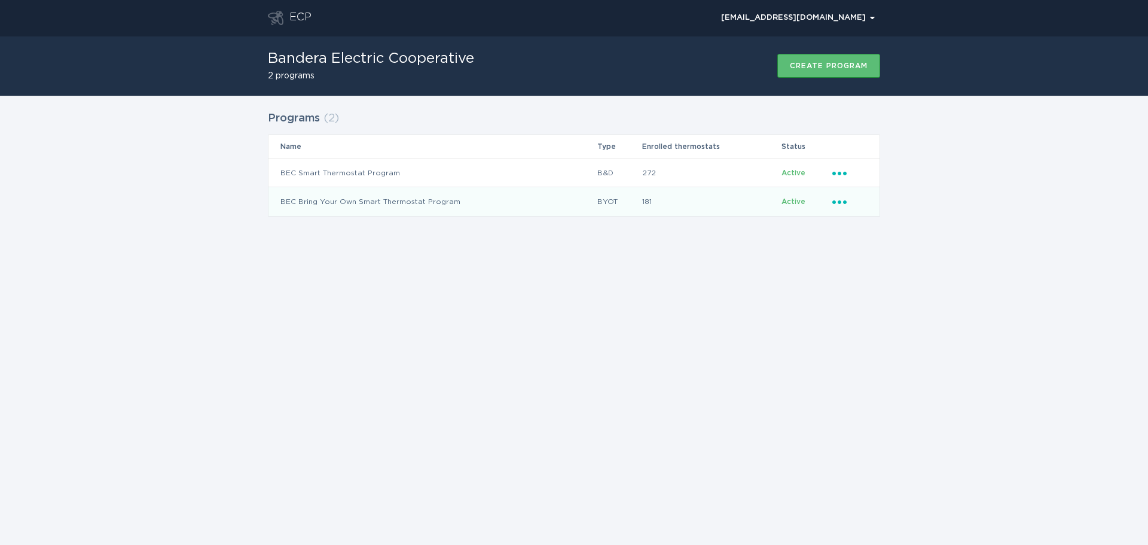
click at [846, 205] on icon "Ellipsis" at bounding box center [840, 200] width 17 height 10
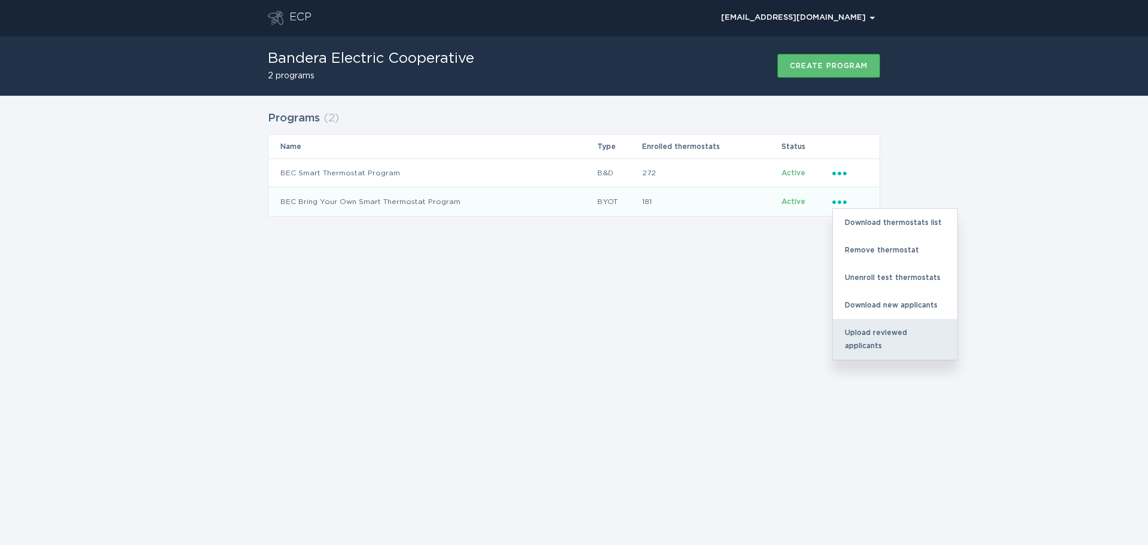
click at [898, 338] on div "Upload reviewed applicants" at bounding box center [895, 339] width 124 height 41
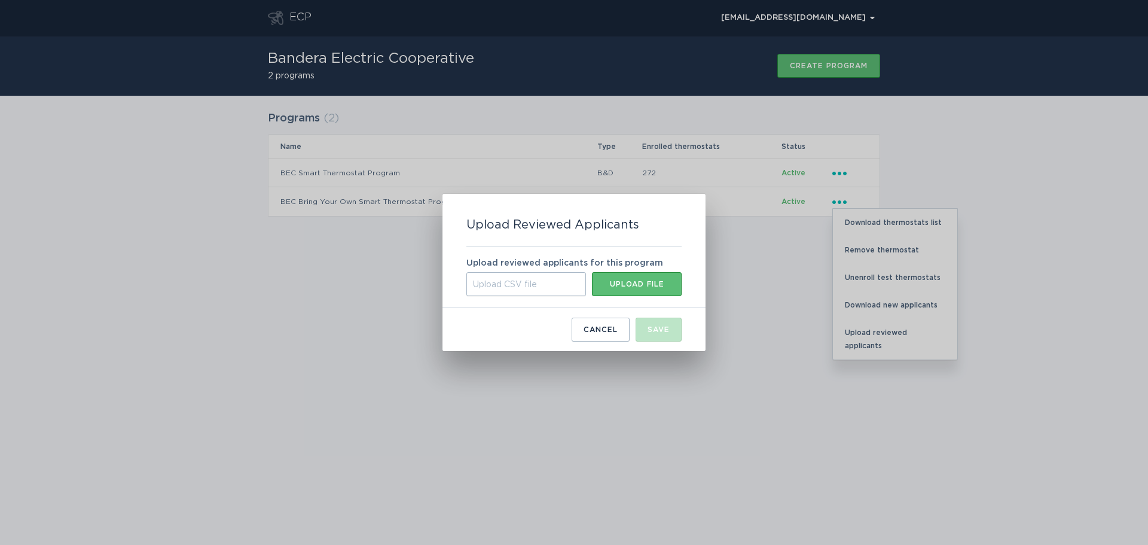
drag, startPoint x: 618, startPoint y: 331, endPoint x: 620, endPoint y: 353, distance: 22.2
click at [617, 332] on div "Cancel" at bounding box center [601, 329] width 34 height 7
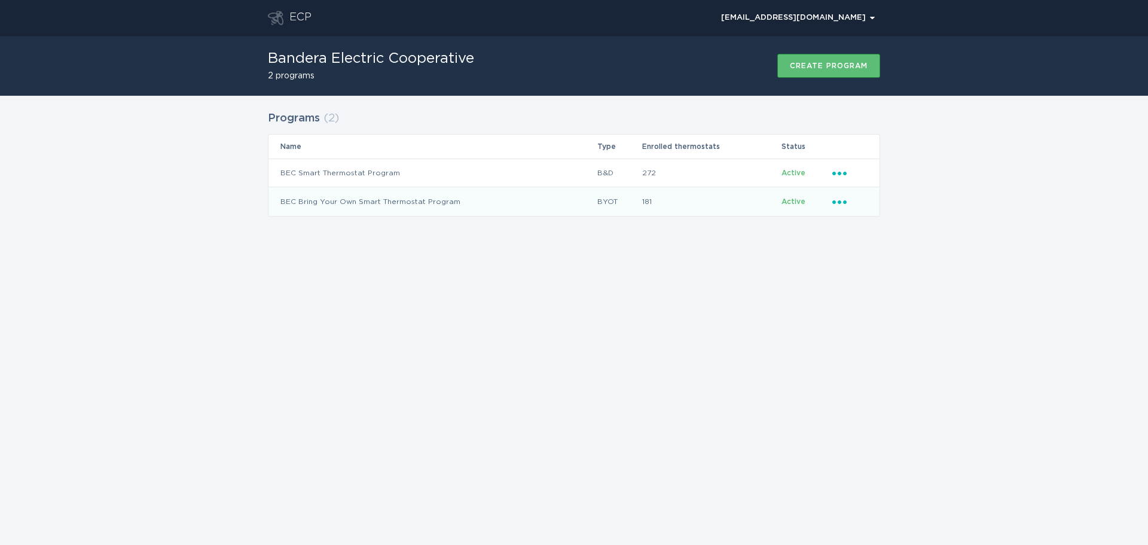
click at [834, 198] on icon "Ellipsis" at bounding box center [840, 200] width 17 height 10
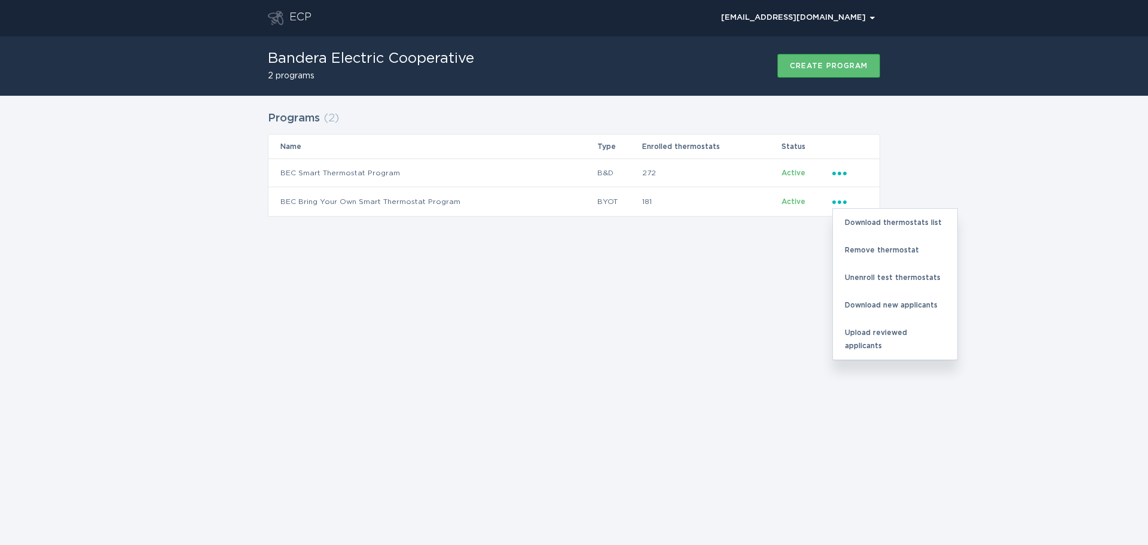
click at [728, 275] on div "ECP [EMAIL_ADDRESS][DOMAIN_NAME] Chevron Bandera Electric Cooperative 2 program…" at bounding box center [574, 272] width 1148 height 545
